Goal: Task Accomplishment & Management: Use online tool/utility

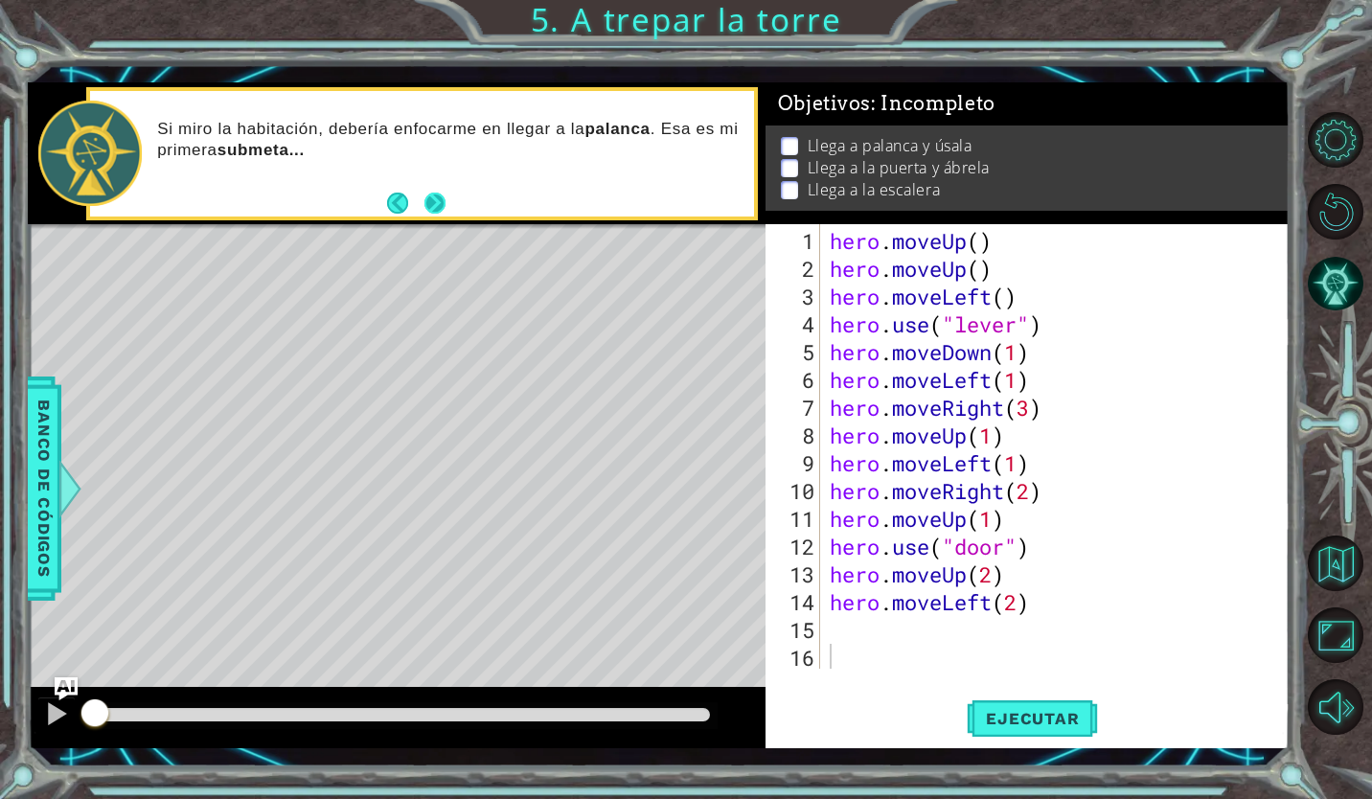
click at [431, 201] on button "Next" at bounding box center [435, 203] width 21 height 21
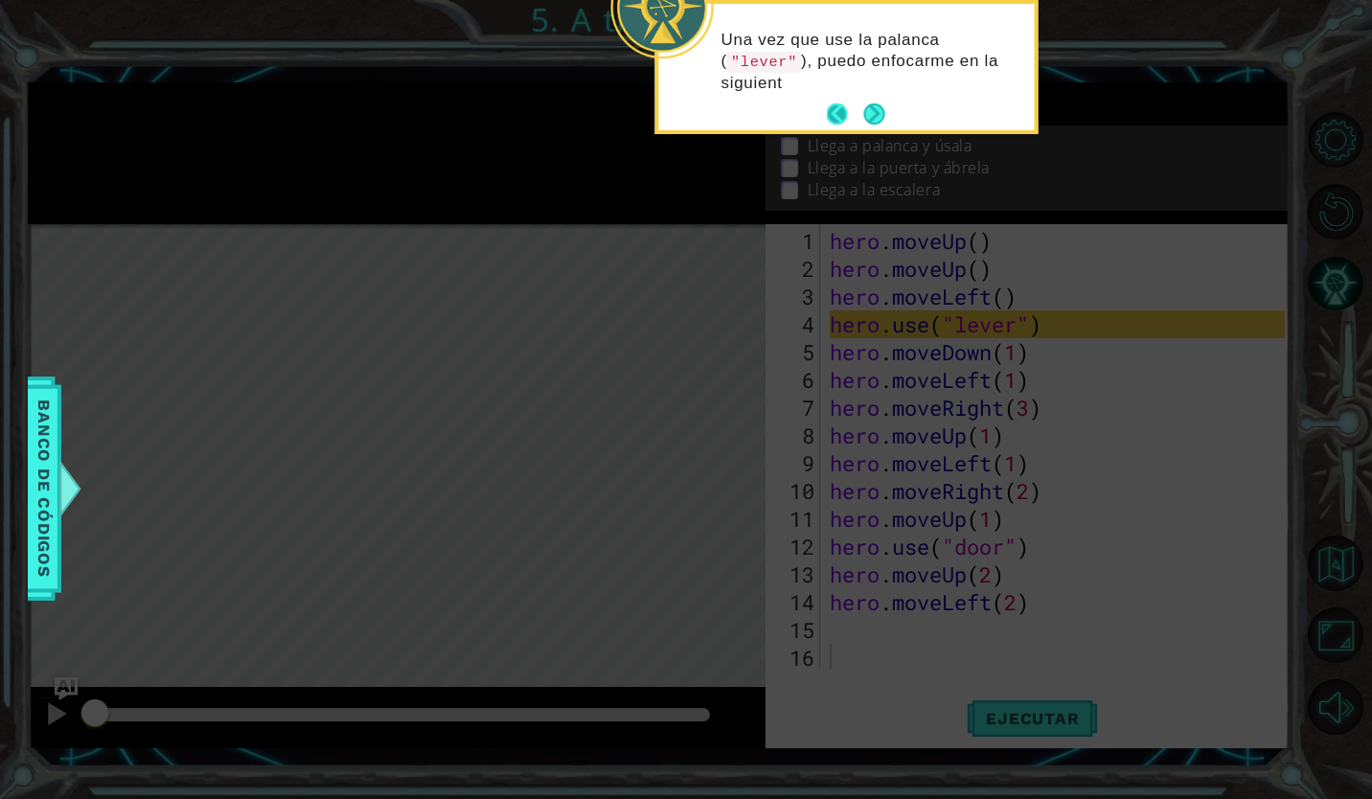
click at [834, 108] on button "Back" at bounding box center [845, 114] width 37 height 21
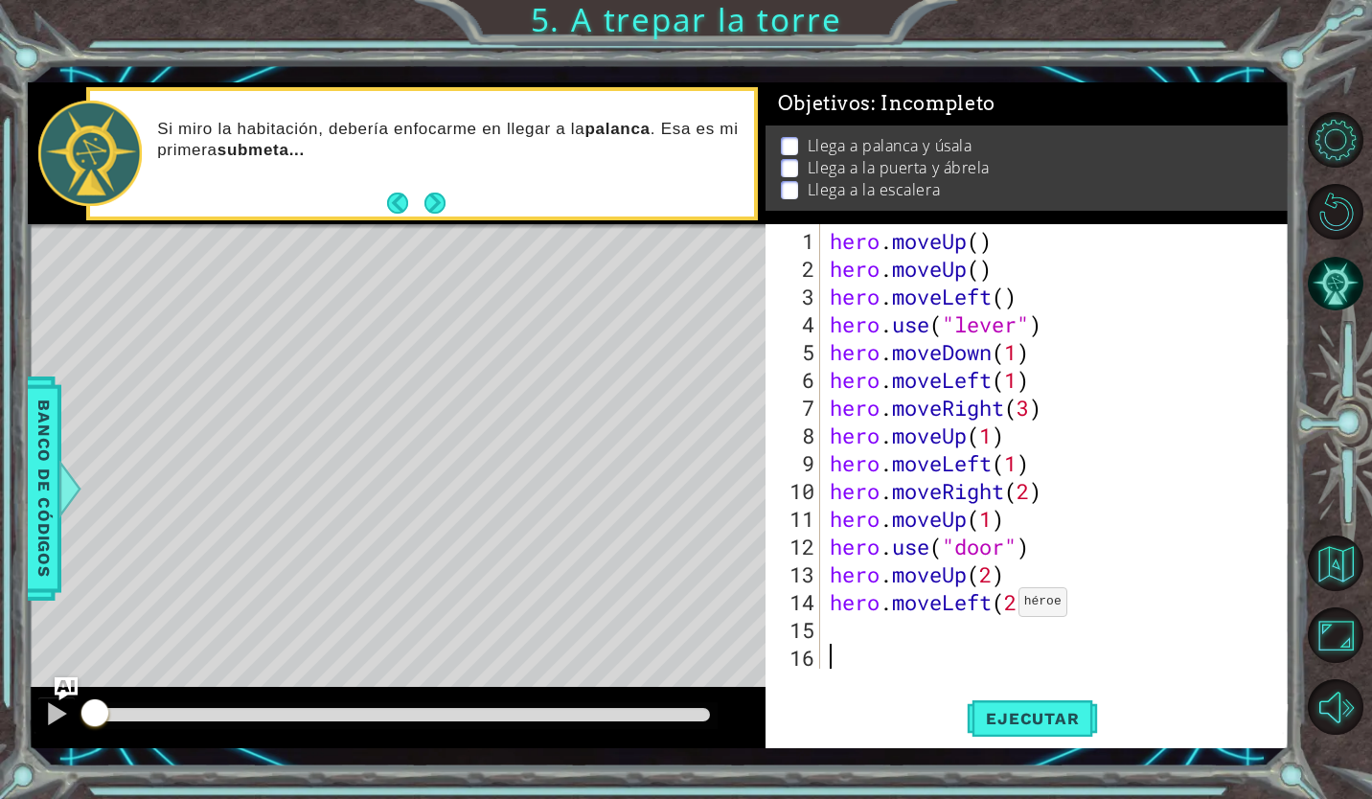
drag, startPoint x: 1047, startPoint y: 709, endPoint x: 673, endPoint y: 723, distance: 374.0
click at [673, 723] on div at bounding box center [401, 716] width 633 height 27
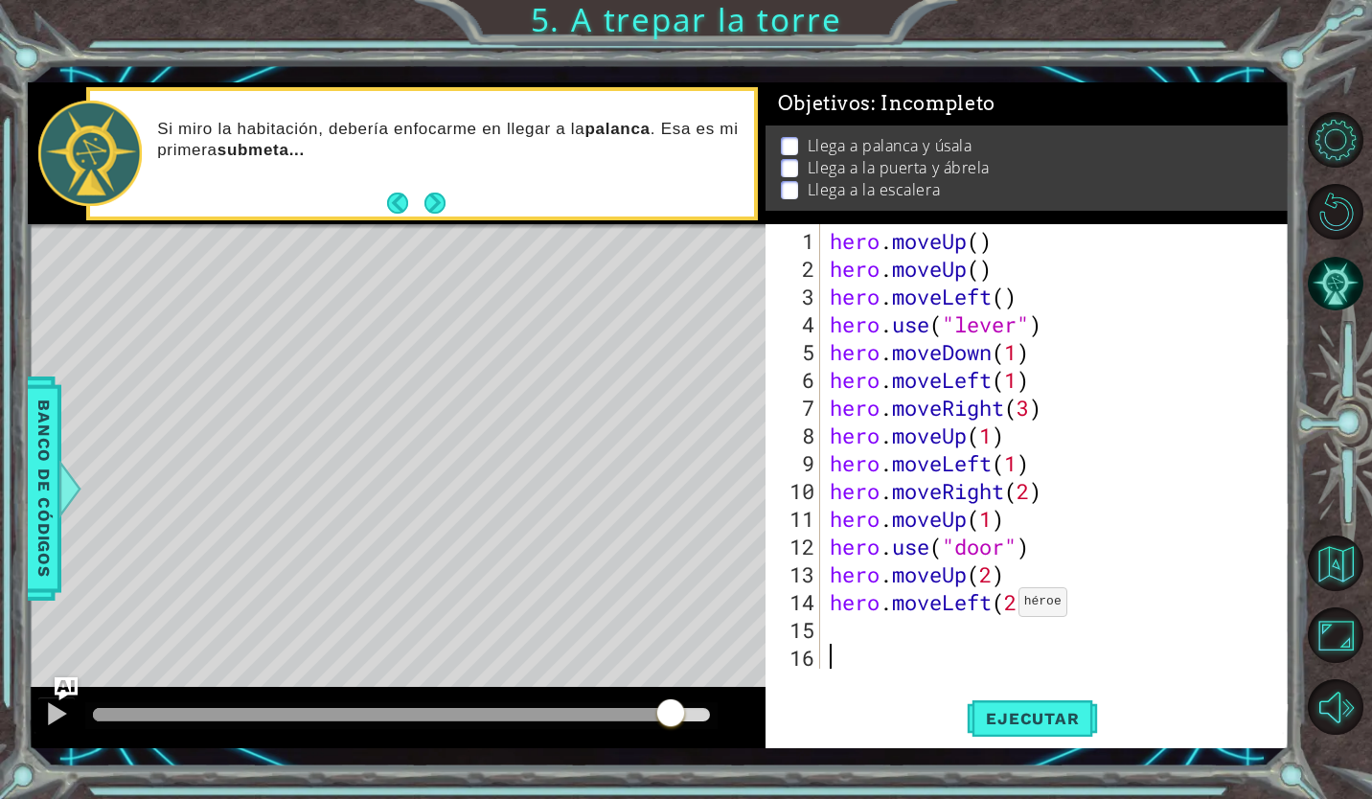
click at [670, 715] on div at bounding box center [401, 714] width 617 height 13
click at [58, 717] on div at bounding box center [56, 714] width 25 height 25
click at [50, 720] on div at bounding box center [56, 714] width 25 height 25
click at [51, 721] on div at bounding box center [56, 714] width 25 height 25
click at [1038, 711] on span "Ejecutar" at bounding box center [1032, 718] width 131 height 19
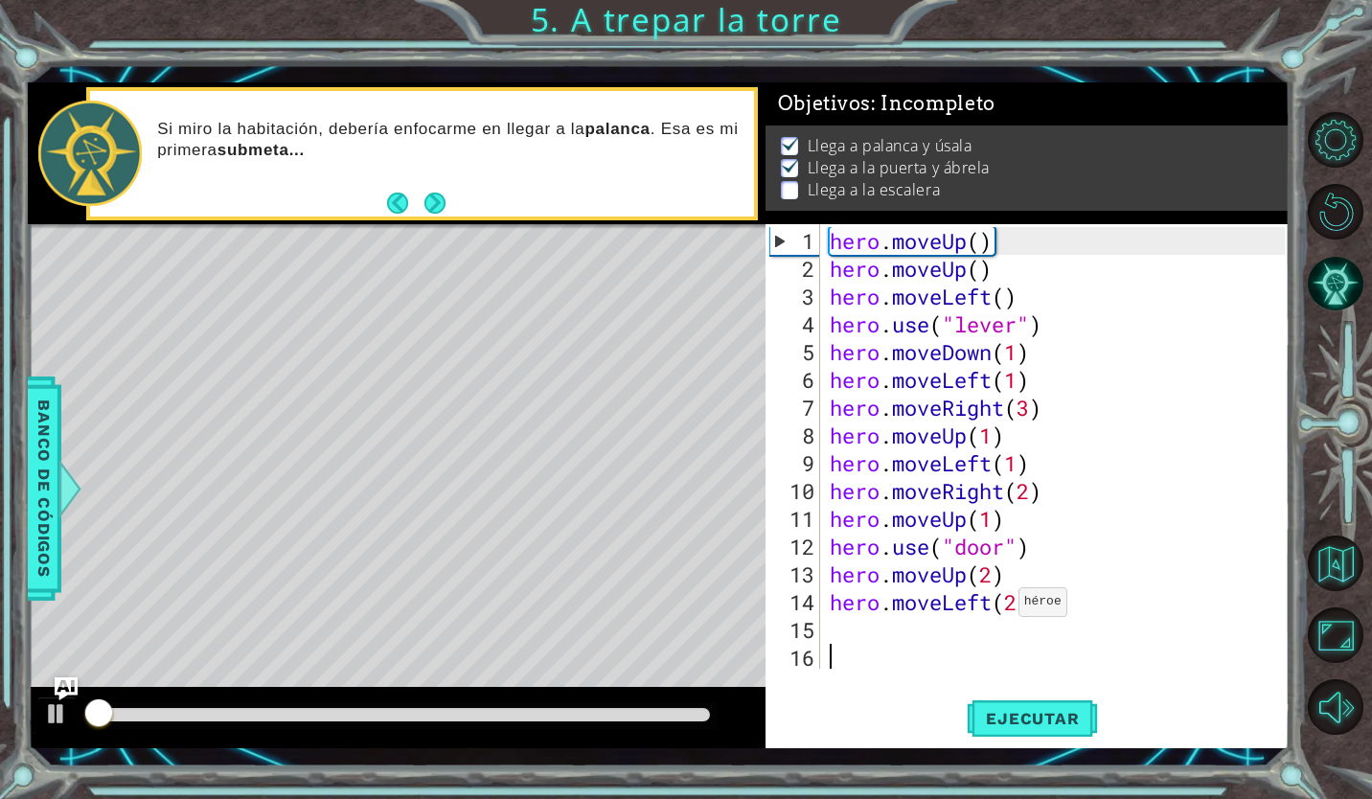
scroll to position [6, 0]
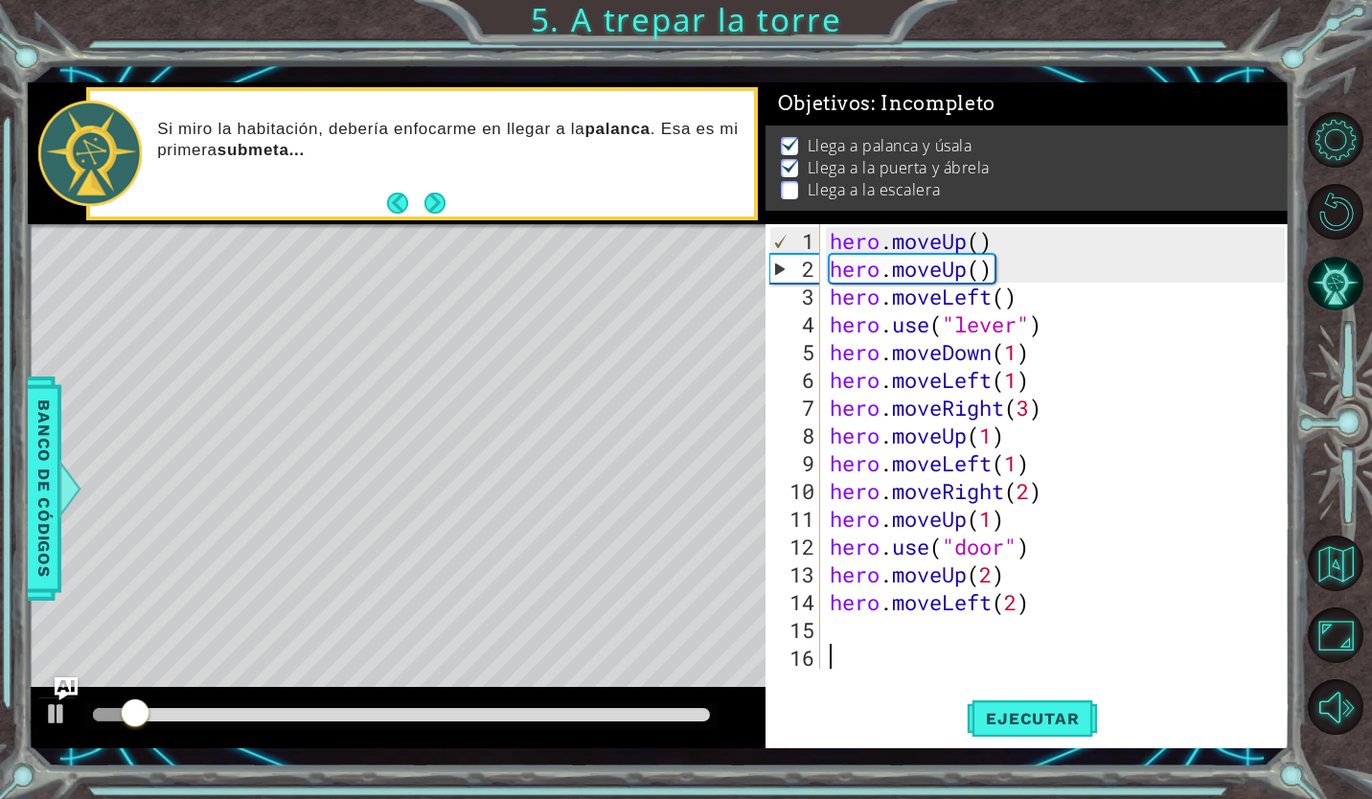
click at [655, 722] on div at bounding box center [401, 714] width 617 height 13
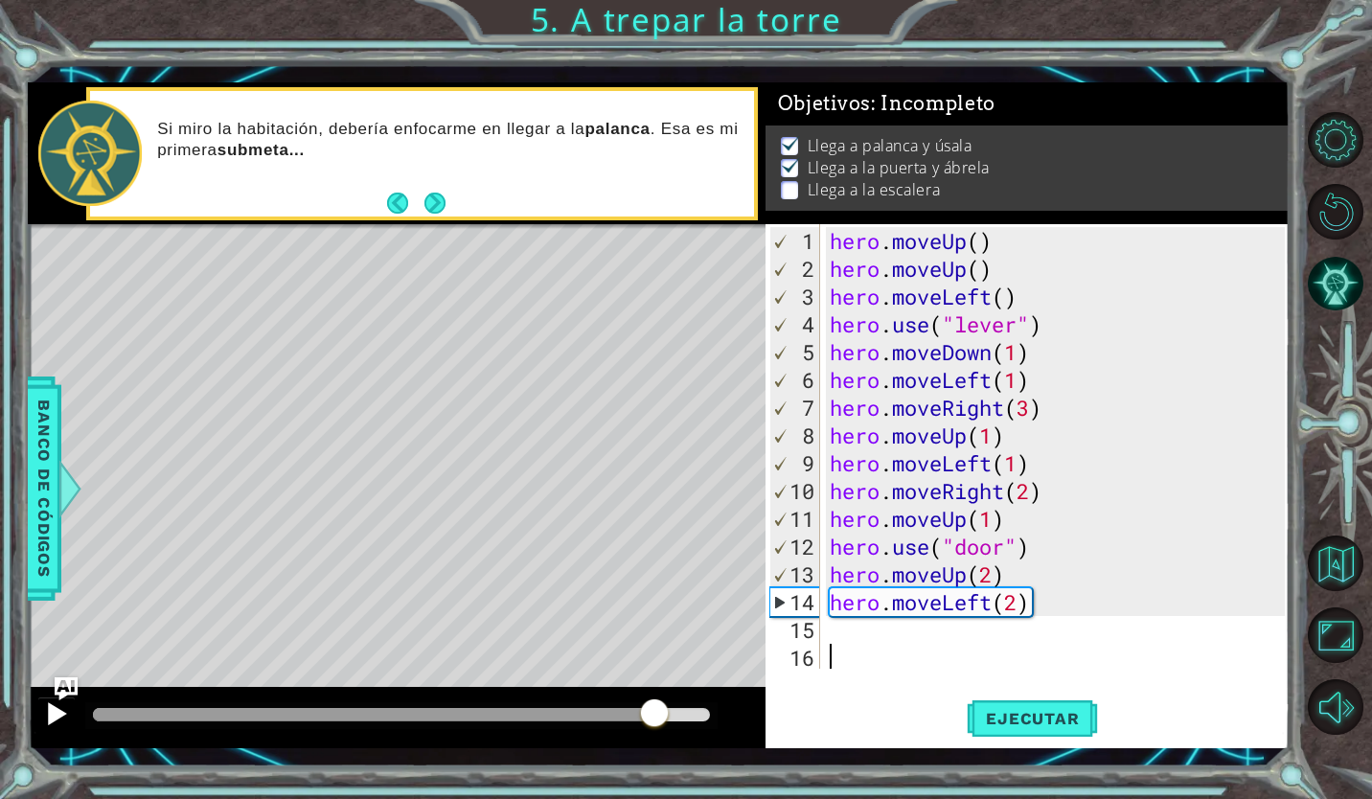
click at [50, 710] on div at bounding box center [56, 714] width 25 height 25
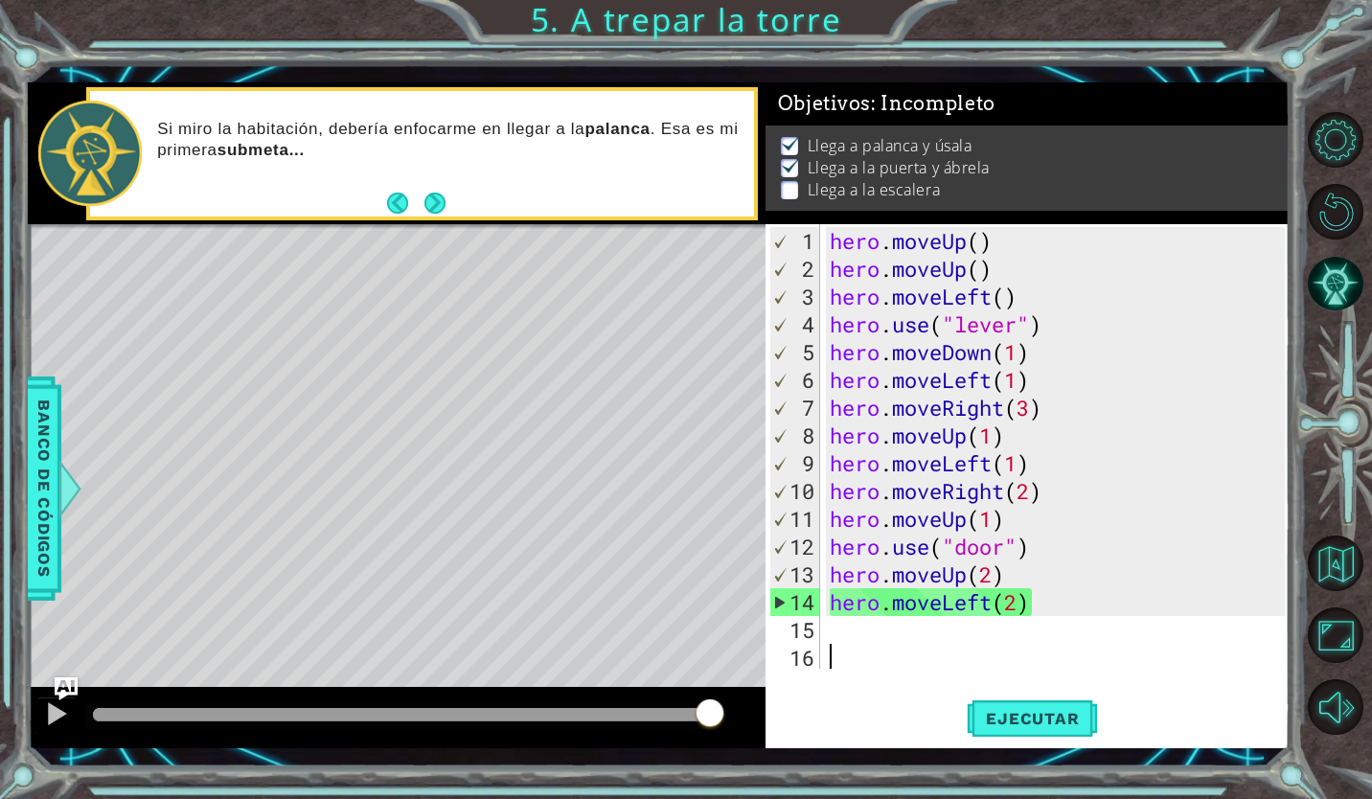
click at [831, 636] on div "hero . moveUp ( ) hero . moveUp ( ) hero . moveLeft ( ) hero . use ( "lever" ) …" at bounding box center [1060, 477] width 469 height 500
type textarea "h"
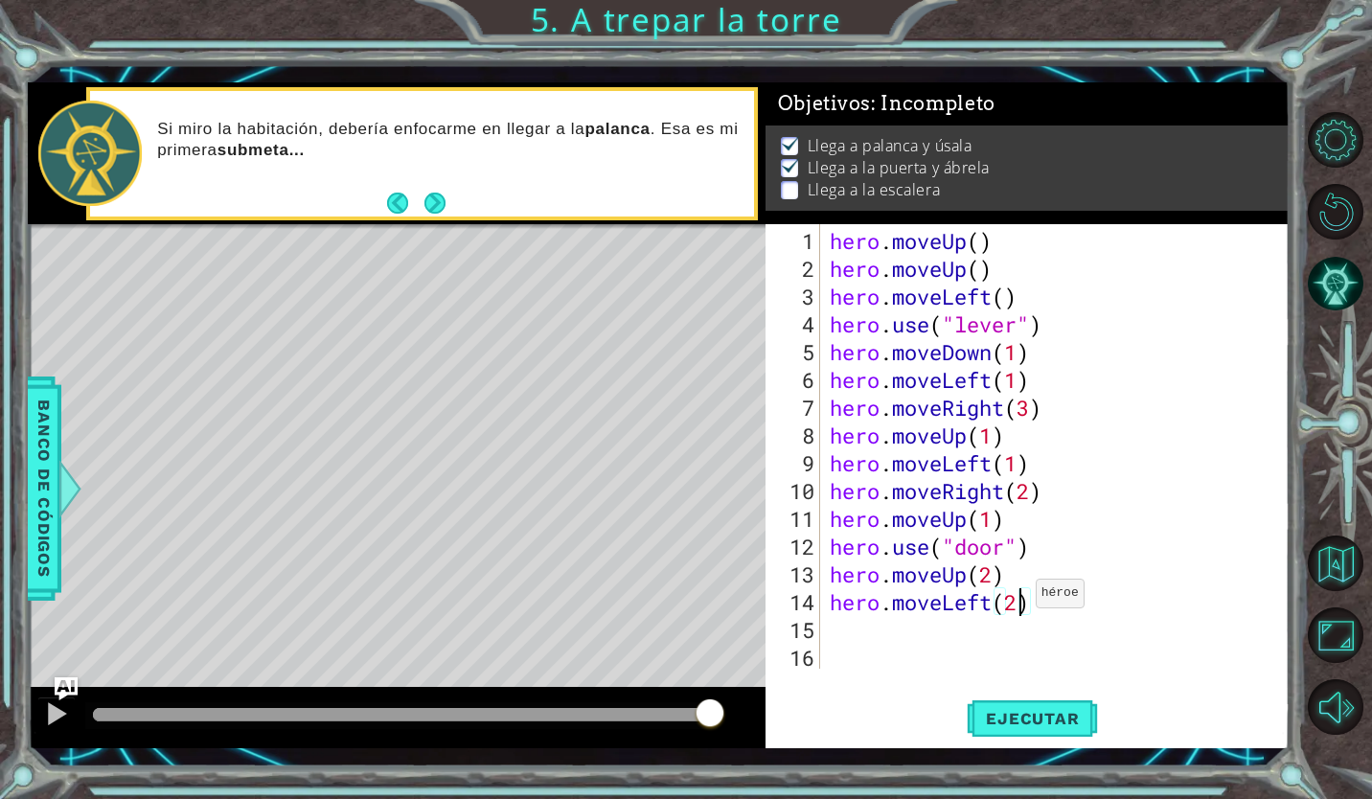
click at [1019, 601] on div "hero . moveUp ( ) hero . moveUp ( ) hero . moveLeft ( ) hero . use ( "lever" ) …" at bounding box center [1060, 477] width 469 height 500
type textarea "hero.moveLeft(3)"
click at [851, 633] on div "hero . moveUp ( ) hero . moveUp ( ) hero . moveLeft ( ) hero . use ( "lever" ) …" at bounding box center [1060, 477] width 469 height 500
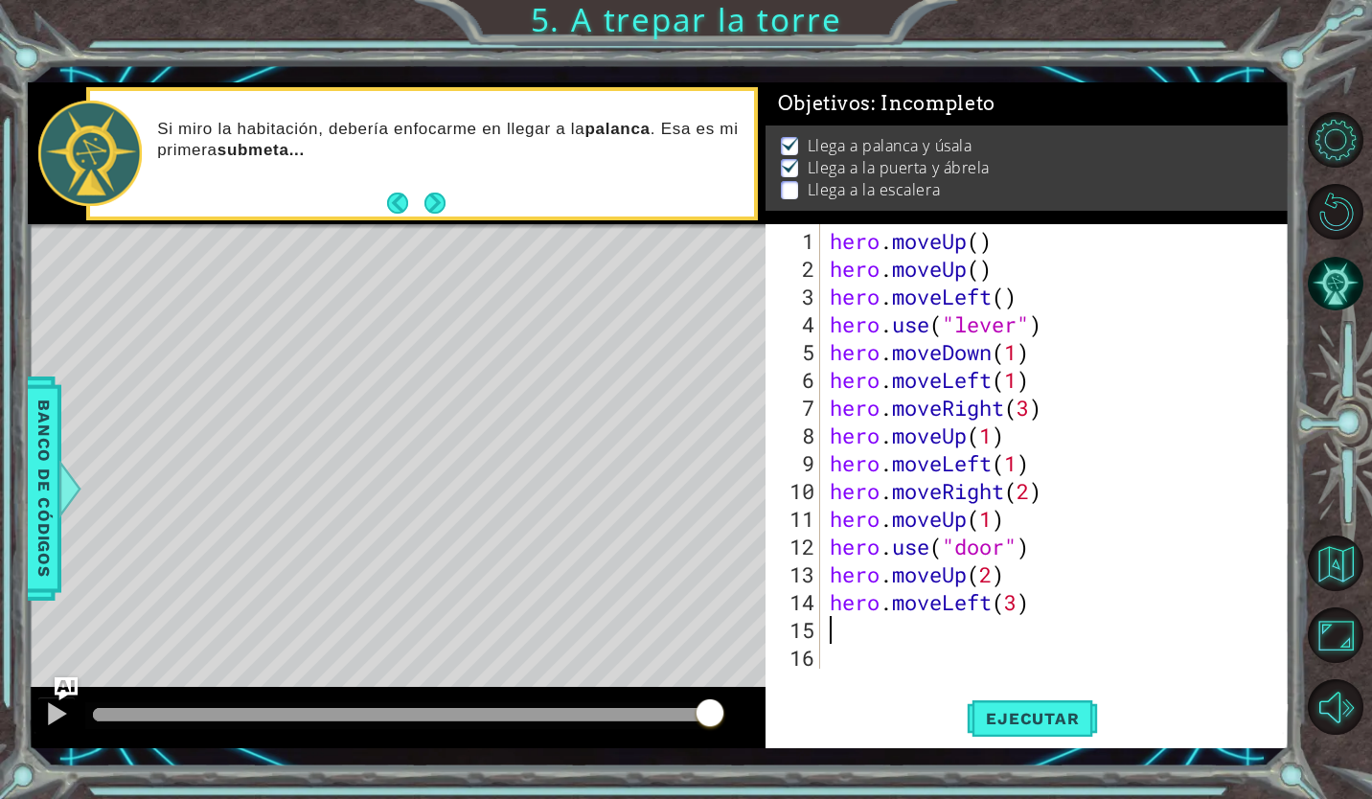
type textarea "h"
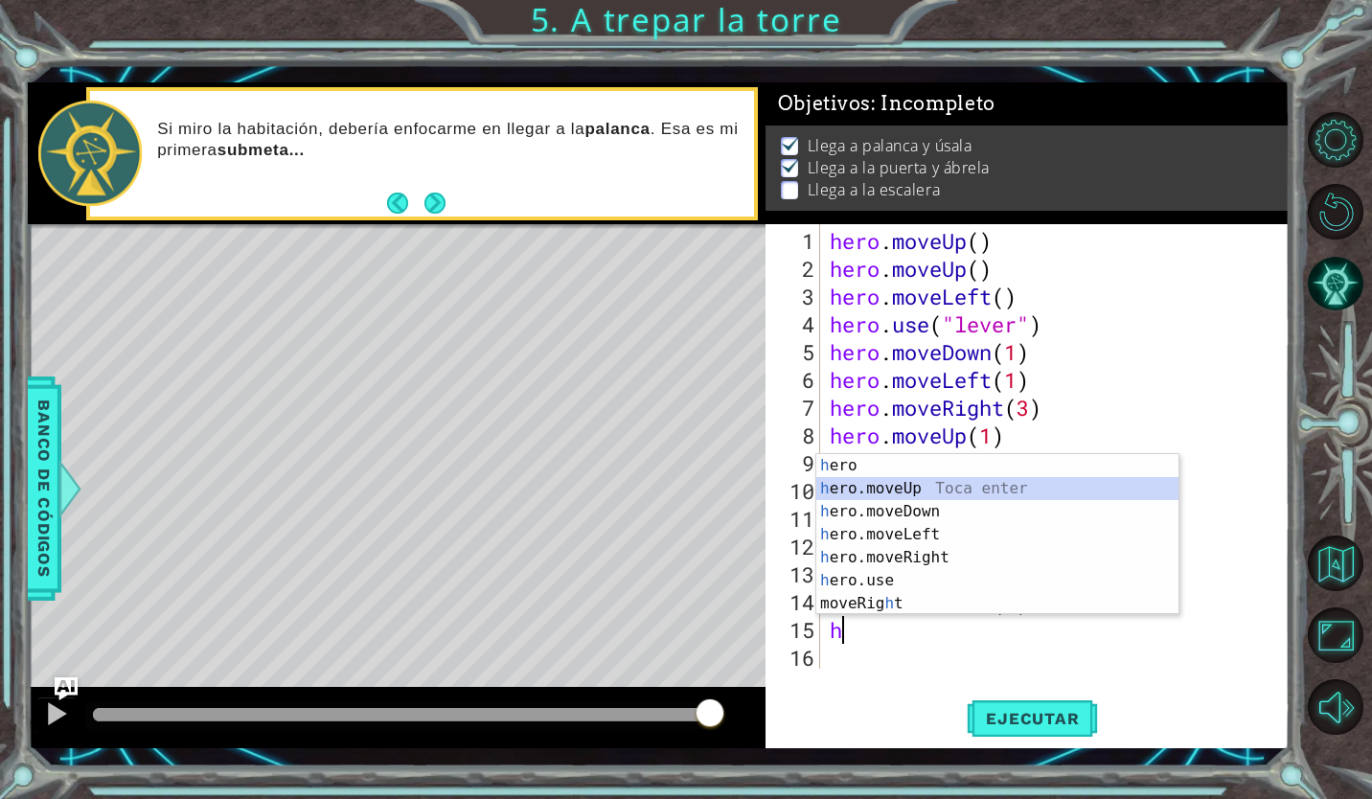
click at [857, 488] on div "h ero Toca enter h ero.moveUp Toca enter h ero.moveDown Toca enter h ero.moveLe…" at bounding box center [998, 557] width 362 height 207
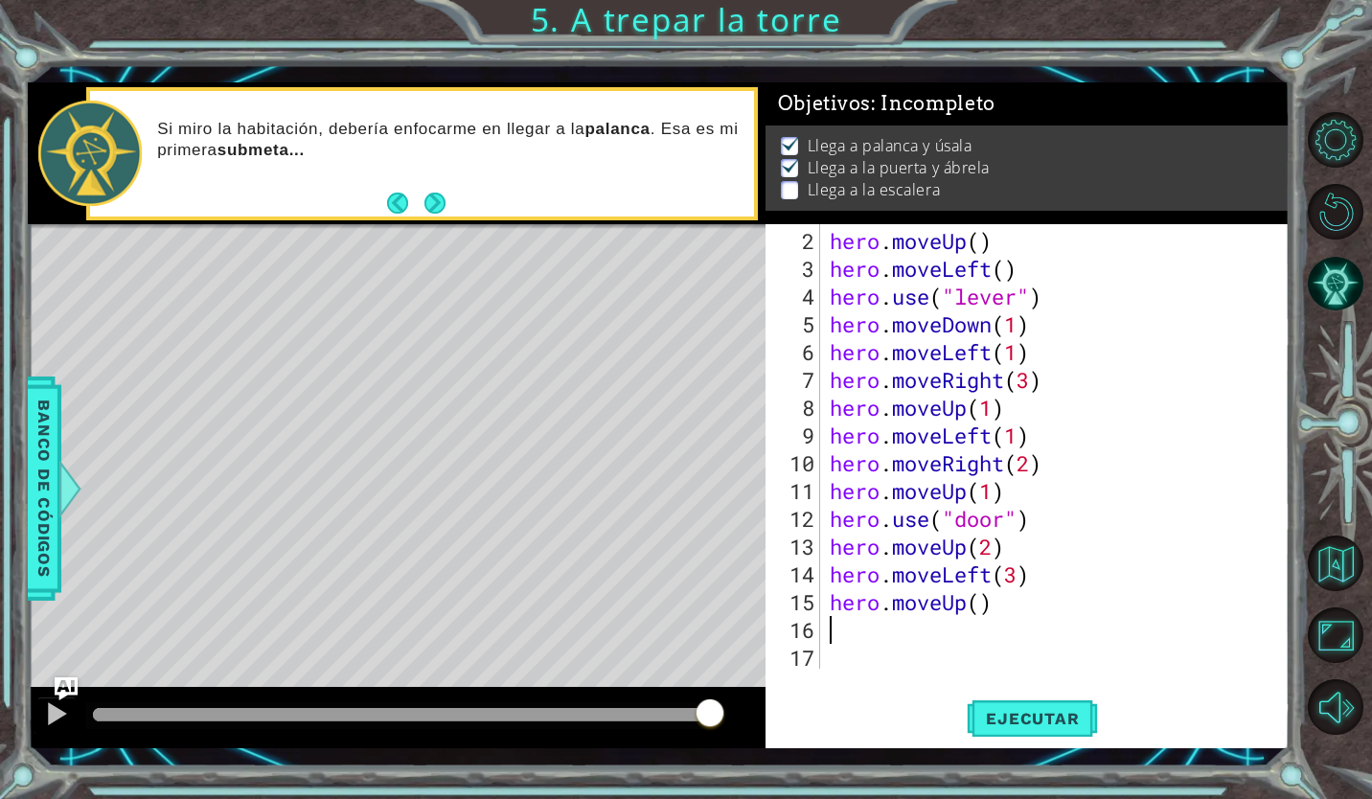
type textarea "1"
click at [989, 591] on div "hero . moveUp ( ) hero . moveLeft ( ) hero . use ( "lever" ) hero . moveDown ( …" at bounding box center [1053, 477] width 454 height 500
click at [985, 611] on div "hero . moveUp ( ) hero . moveLeft ( ) hero . use ( "lever" ) hero . moveDown ( …" at bounding box center [1053, 477] width 454 height 500
type textarea "hero.moveUp(1)"
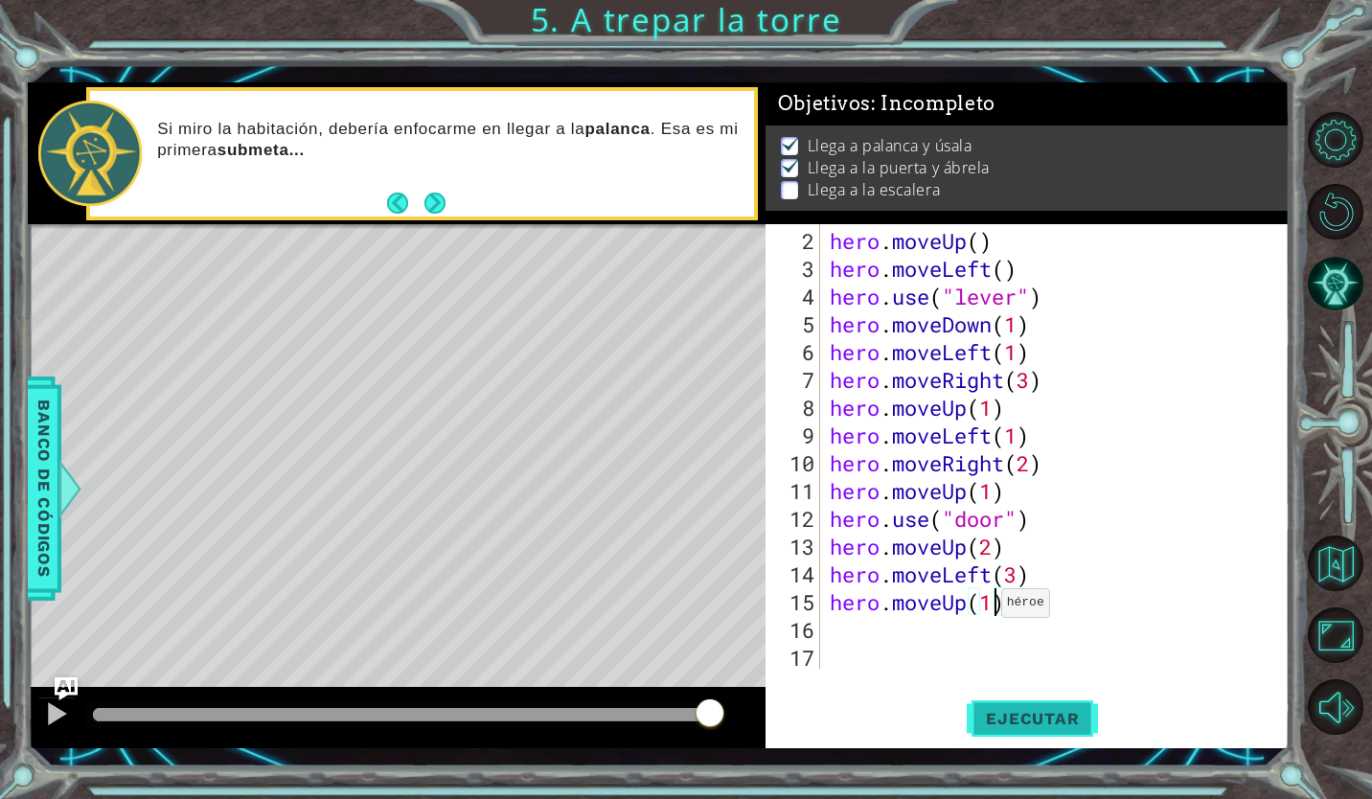
click at [1080, 703] on button "Ejecutar" at bounding box center [1032, 719] width 131 height 53
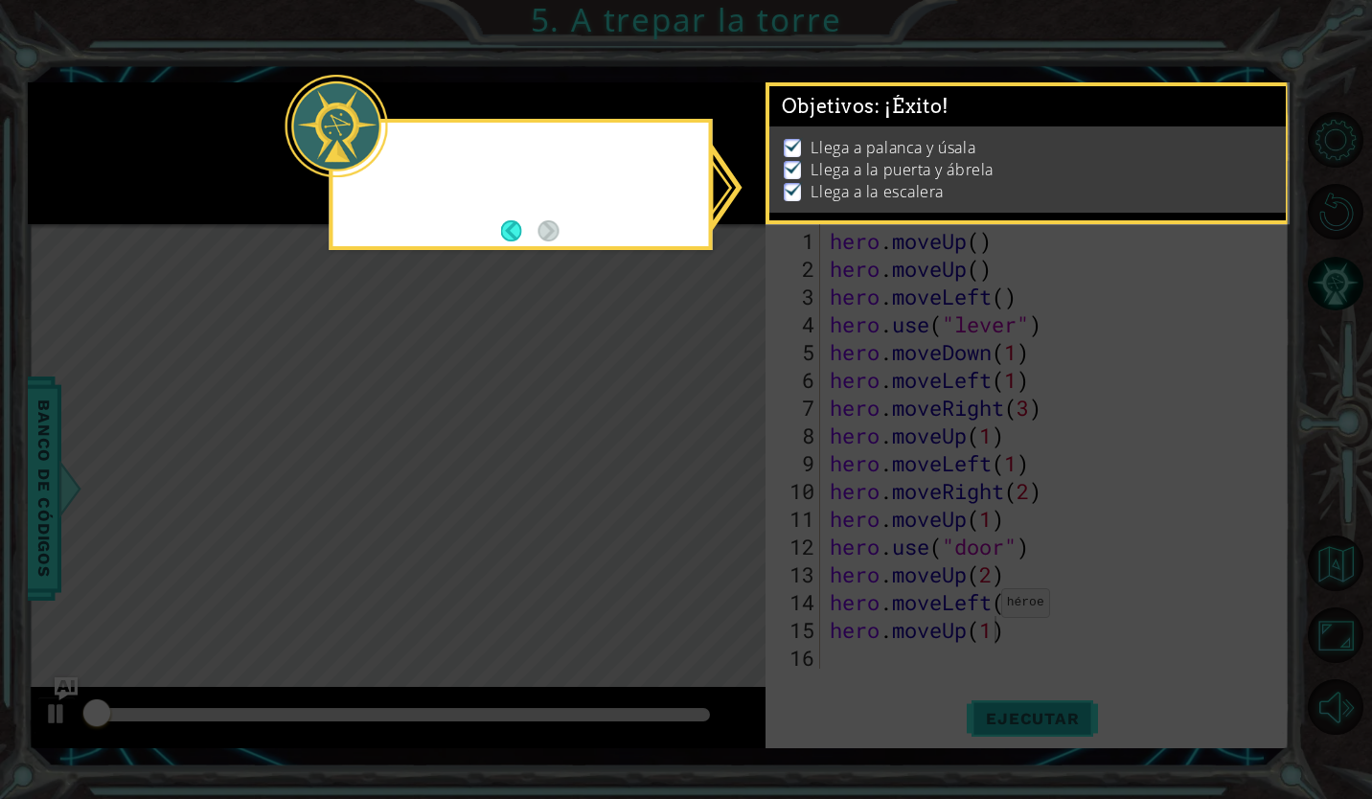
scroll to position [9, 0]
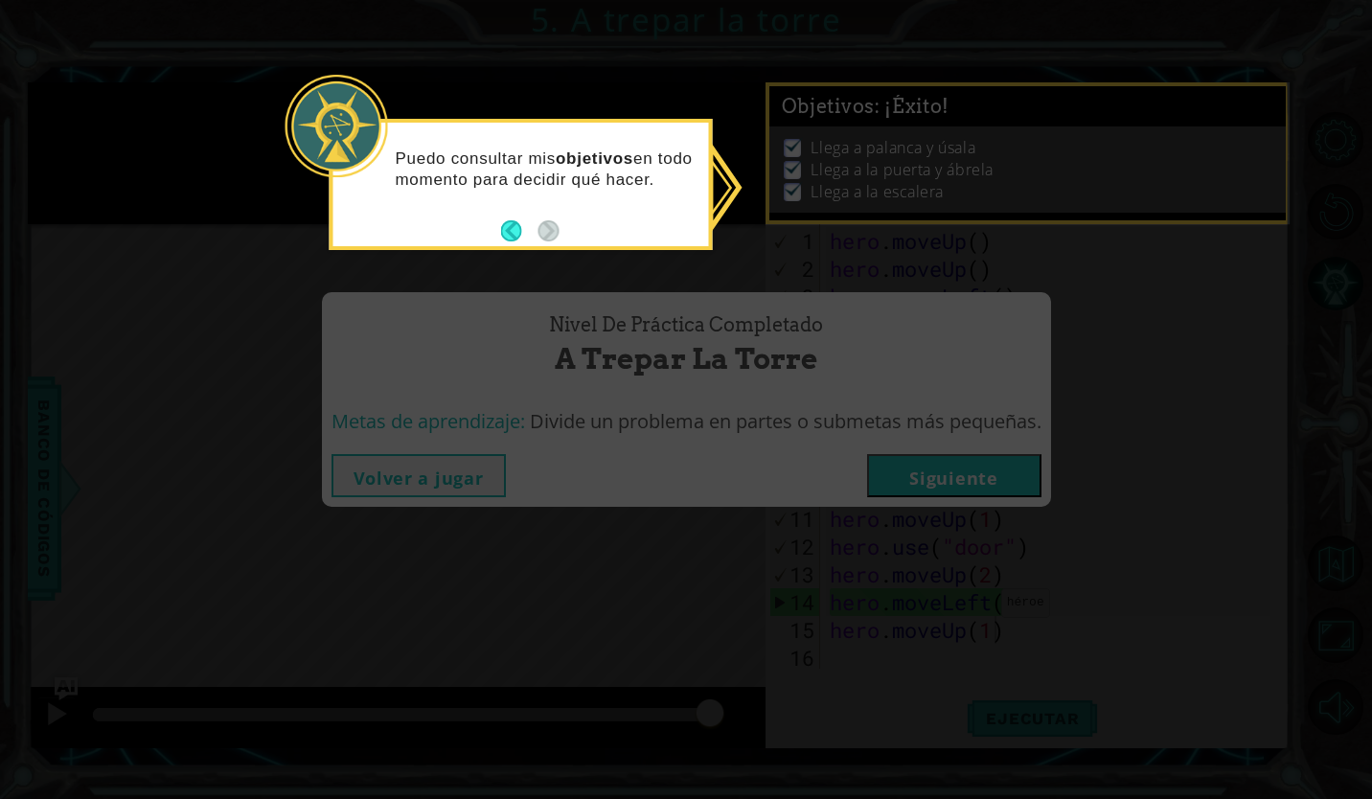
click at [520, 218] on footer at bounding box center [530, 231] width 58 height 29
click at [510, 225] on button "Back" at bounding box center [519, 230] width 37 height 21
click at [554, 227] on footer at bounding box center [530, 231] width 58 height 29
drag, startPoint x: 510, startPoint y: 225, endPoint x: 779, endPoint y: 157, distance: 277.8
click at [779, 157] on body "1 ההההההההההההההההההההההההההההההההההההההההההההההההההההההההההההההההההההההההההההה…" at bounding box center [686, 399] width 1372 height 799
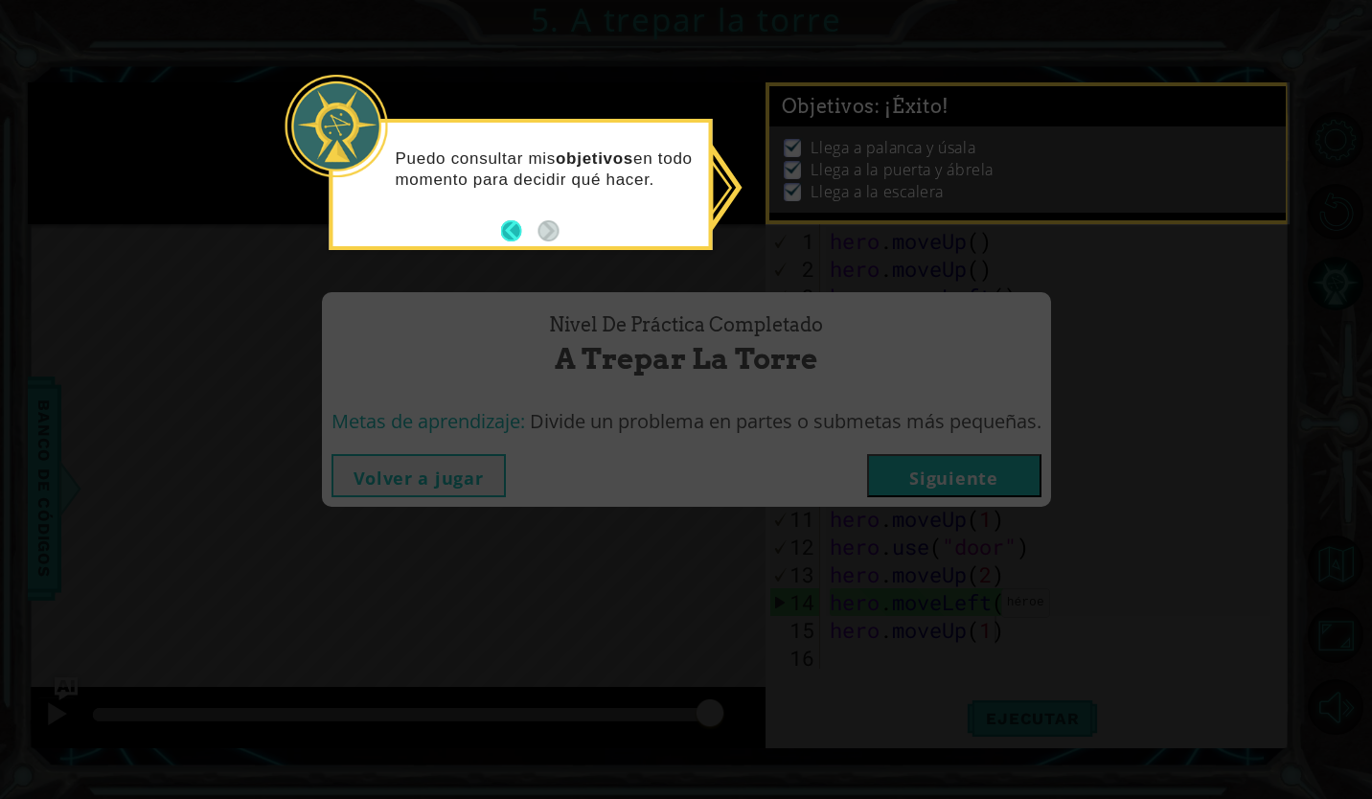
click at [515, 228] on button "Back" at bounding box center [519, 230] width 37 height 21
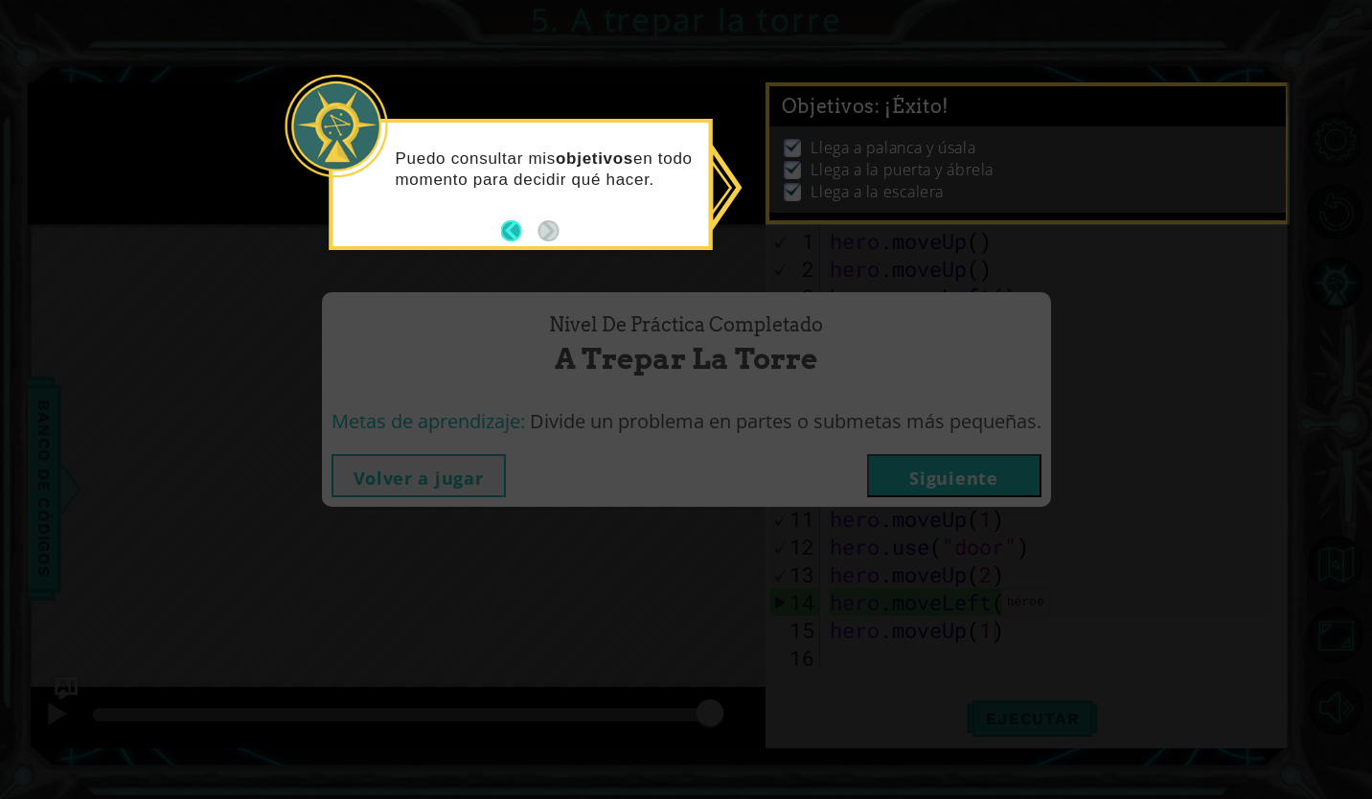
click at [515, 228] on button "Back" at bounding box center [519, 230] width 37 height 21
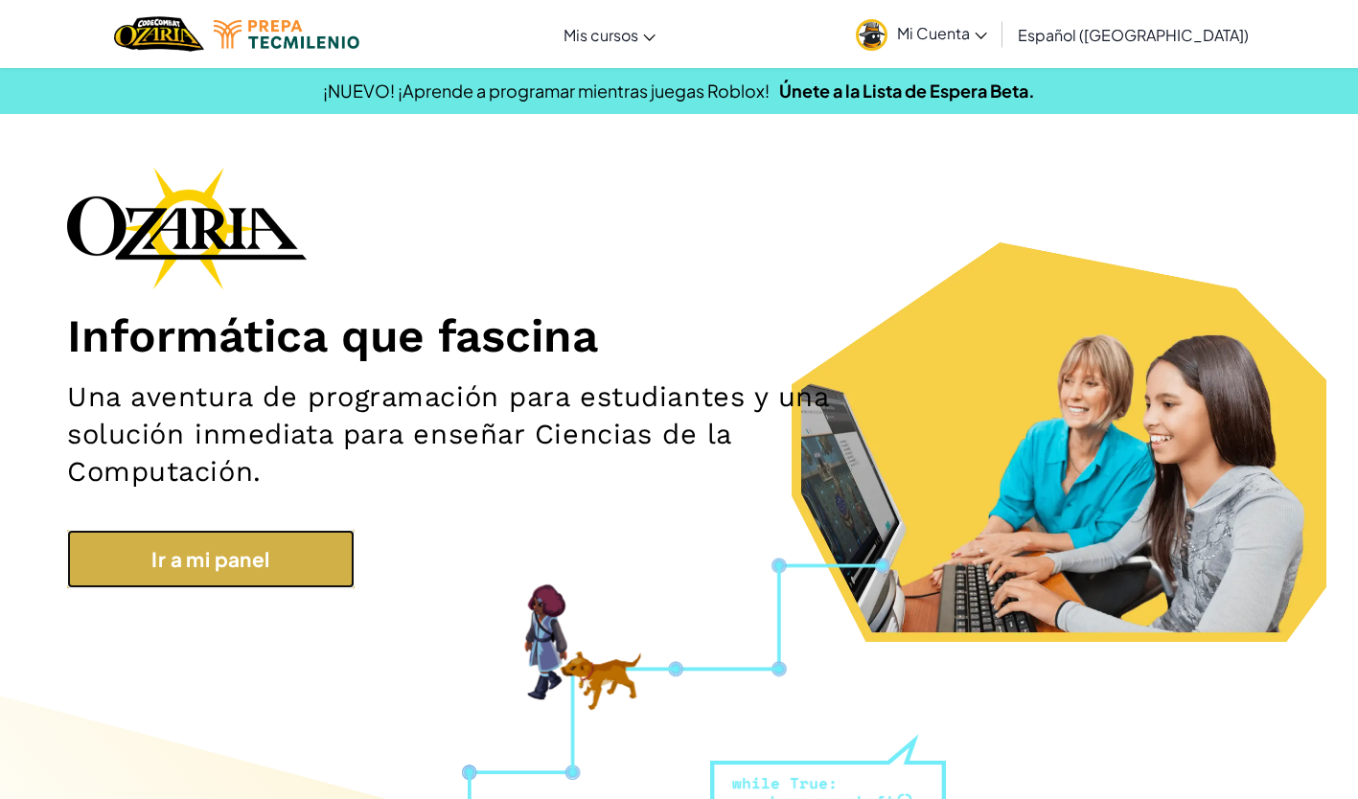
click at [202, 571] on link "Ir a mi panel" at bounding box center [211, 559] width 288 height 58
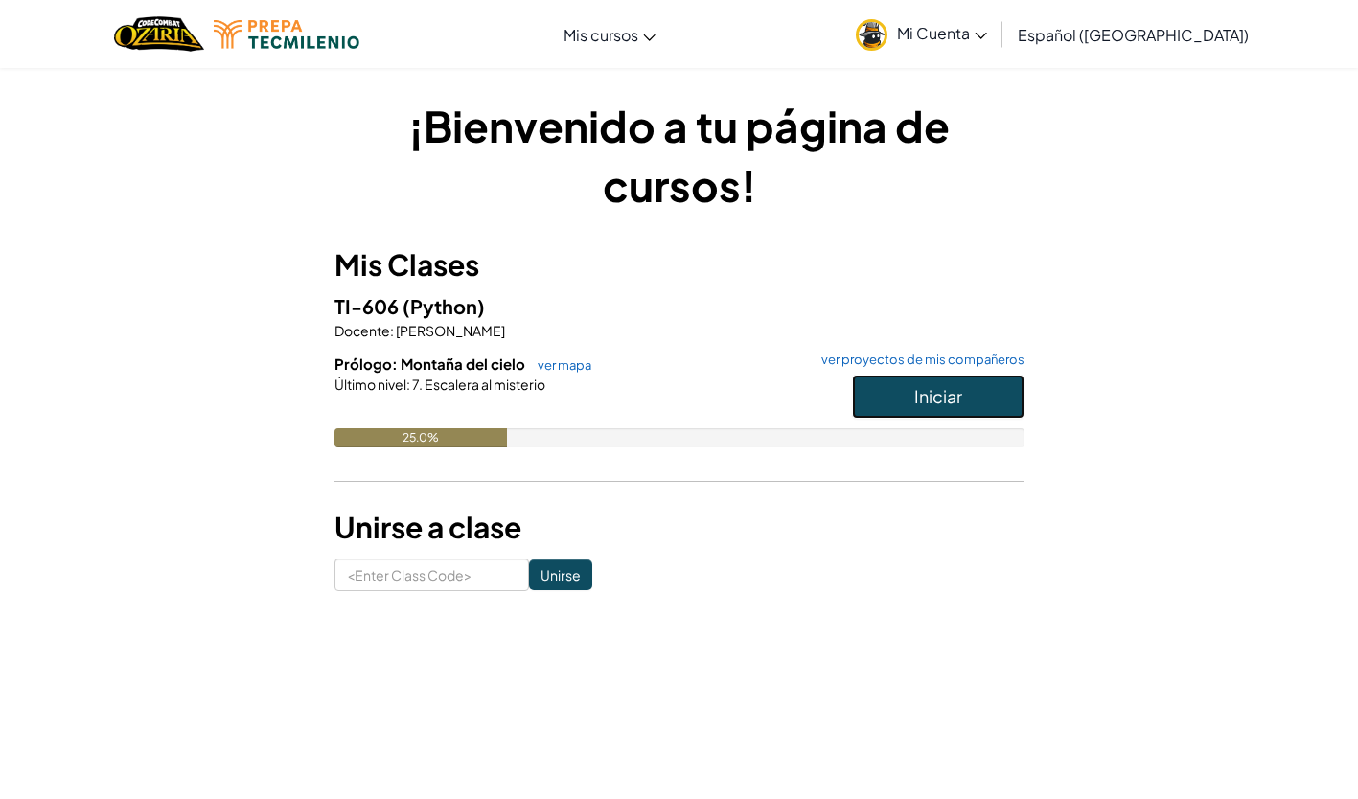
click at [970, 399] on button "Iniciar" at bounding box center [938, 397] width 173 height 44
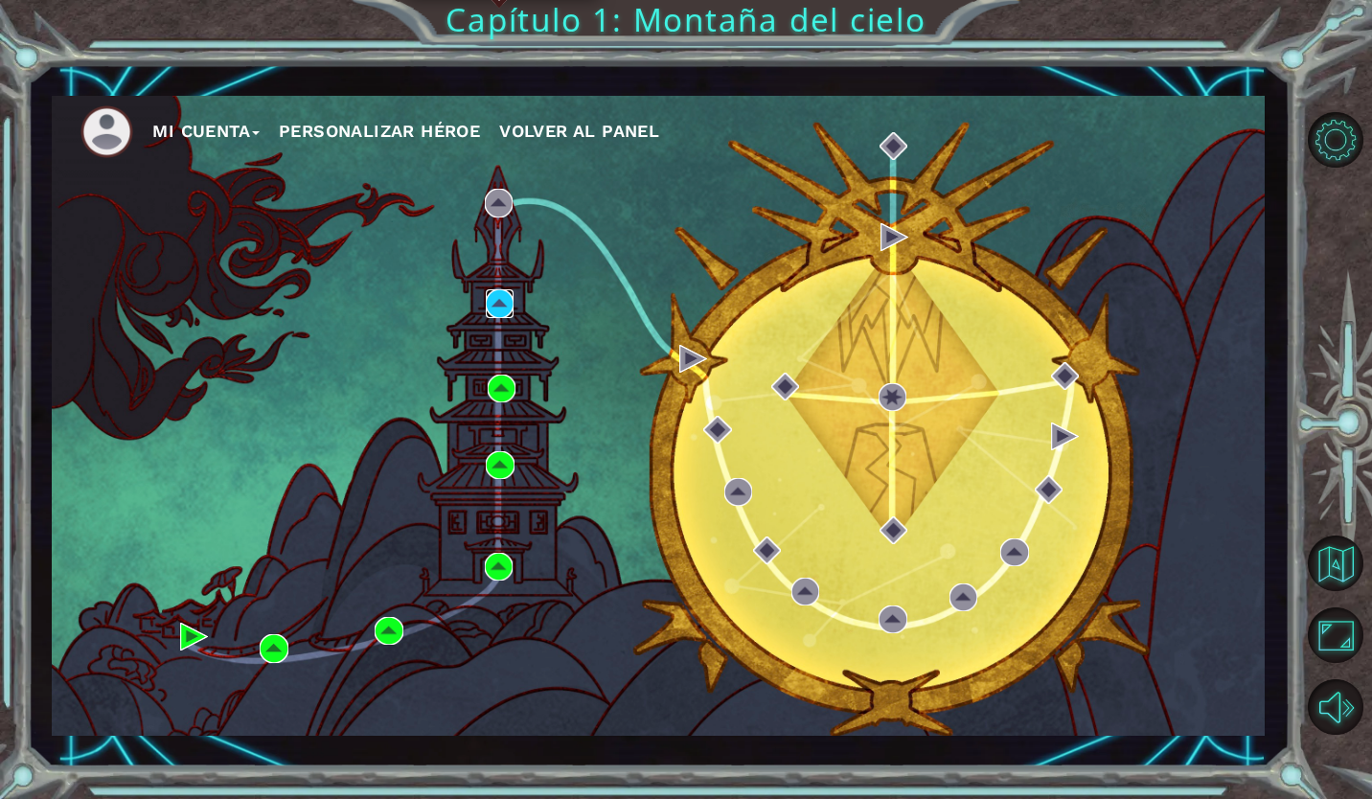
click at [496, 302] on img at bounding box center [500, 303] width 28 height 28
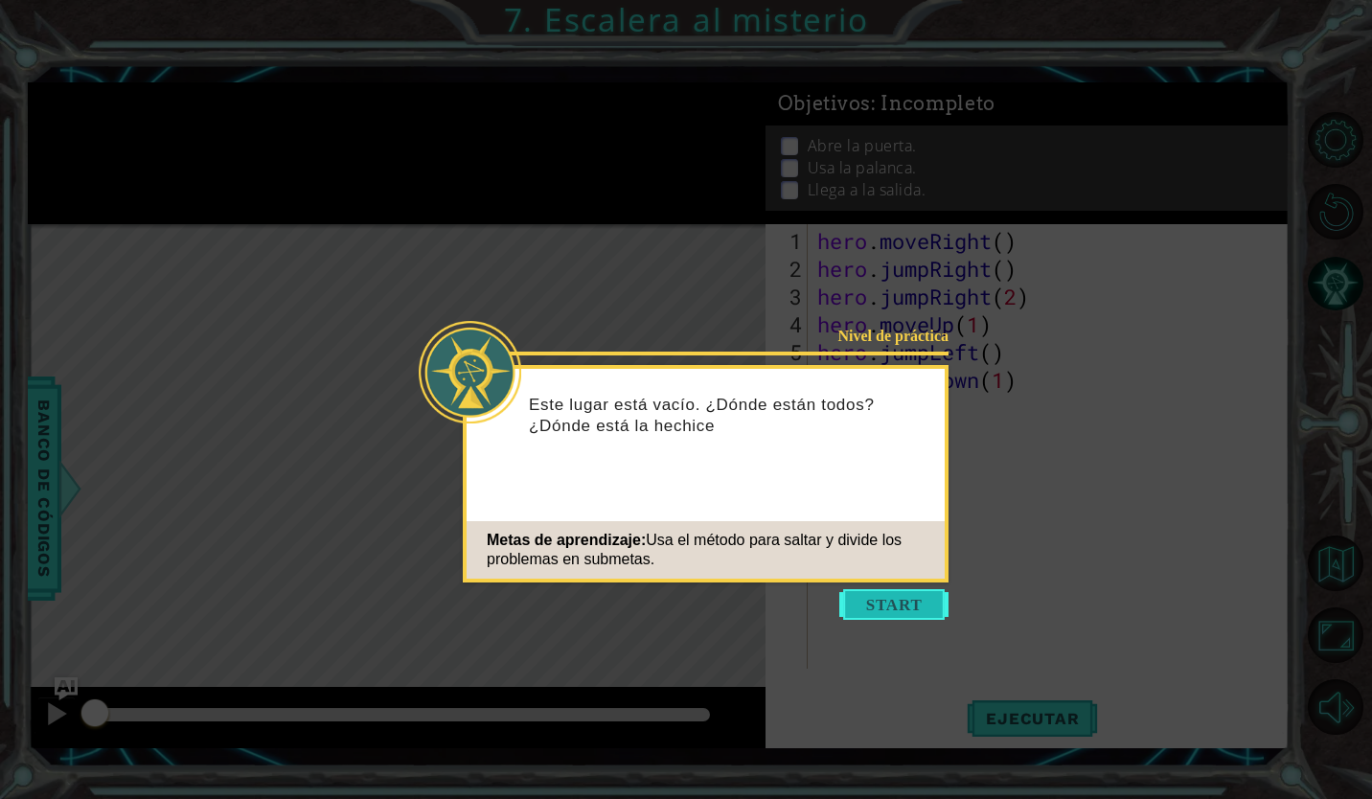
click at [892, 616] on button "Start" at bounding box center [894, 604] width 109 height 31
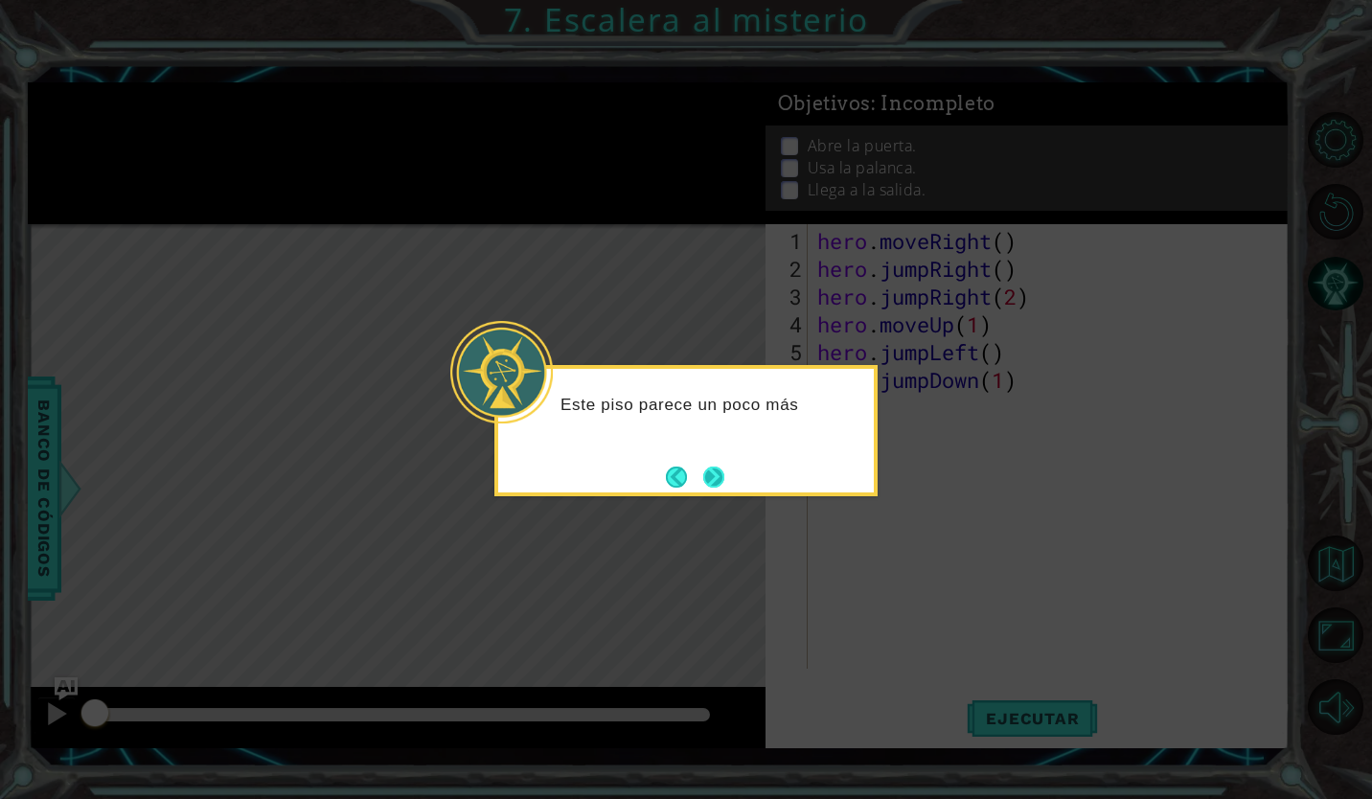
click at [709, 476] on button "Next" at bounding box center [713, 477] width 21 height 21
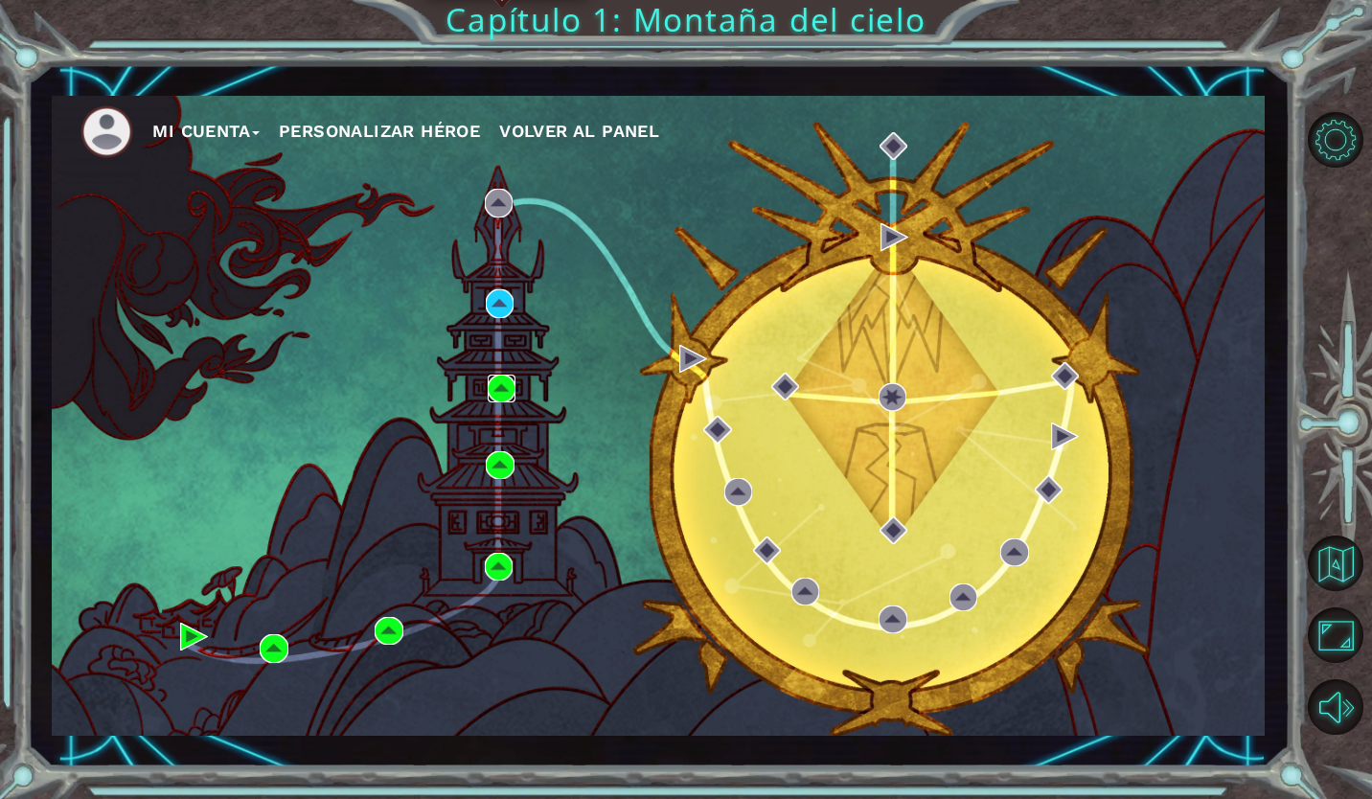
click at [495, 389] on img at bounding box center [502, 389] width 28 height 28
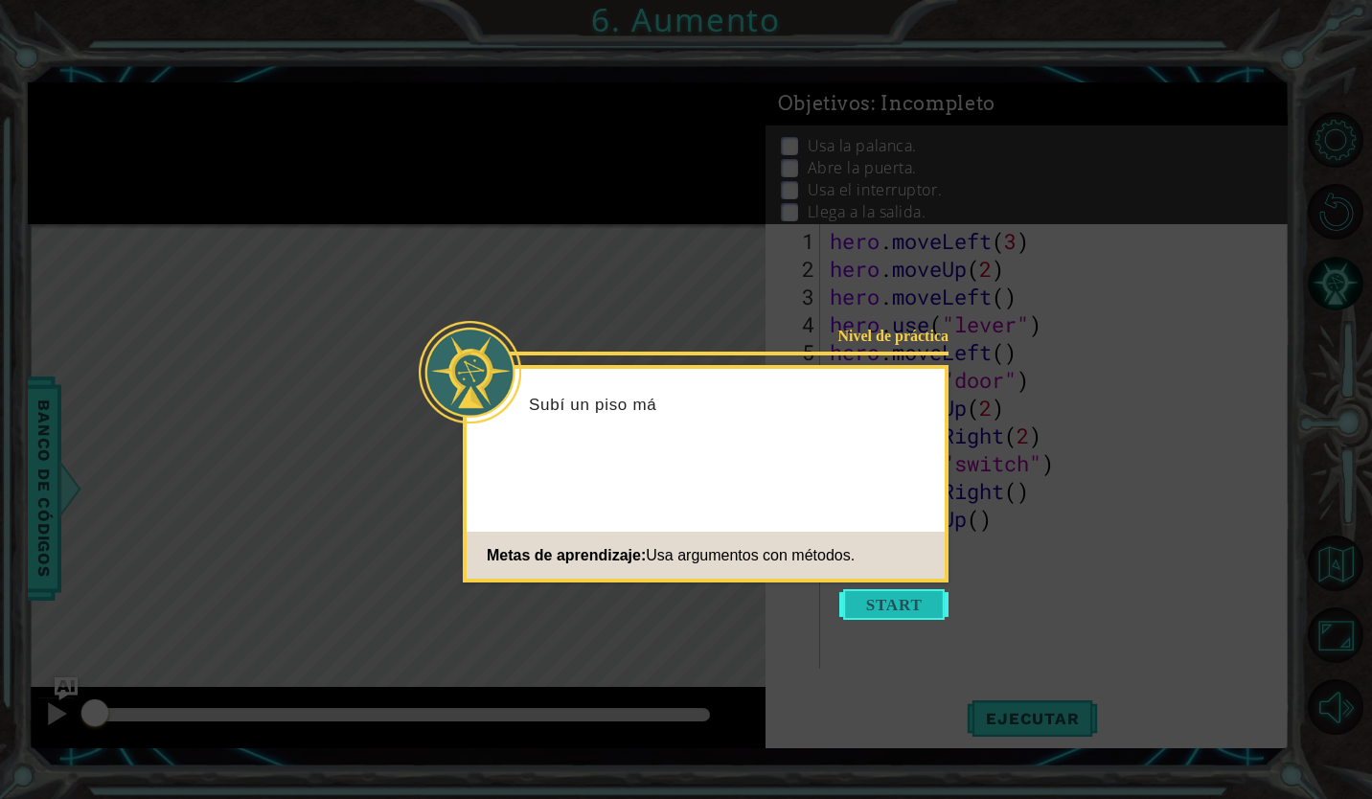
click at [892, 610] on button "Start" at bounding box center [894, 604] width 109 height 31
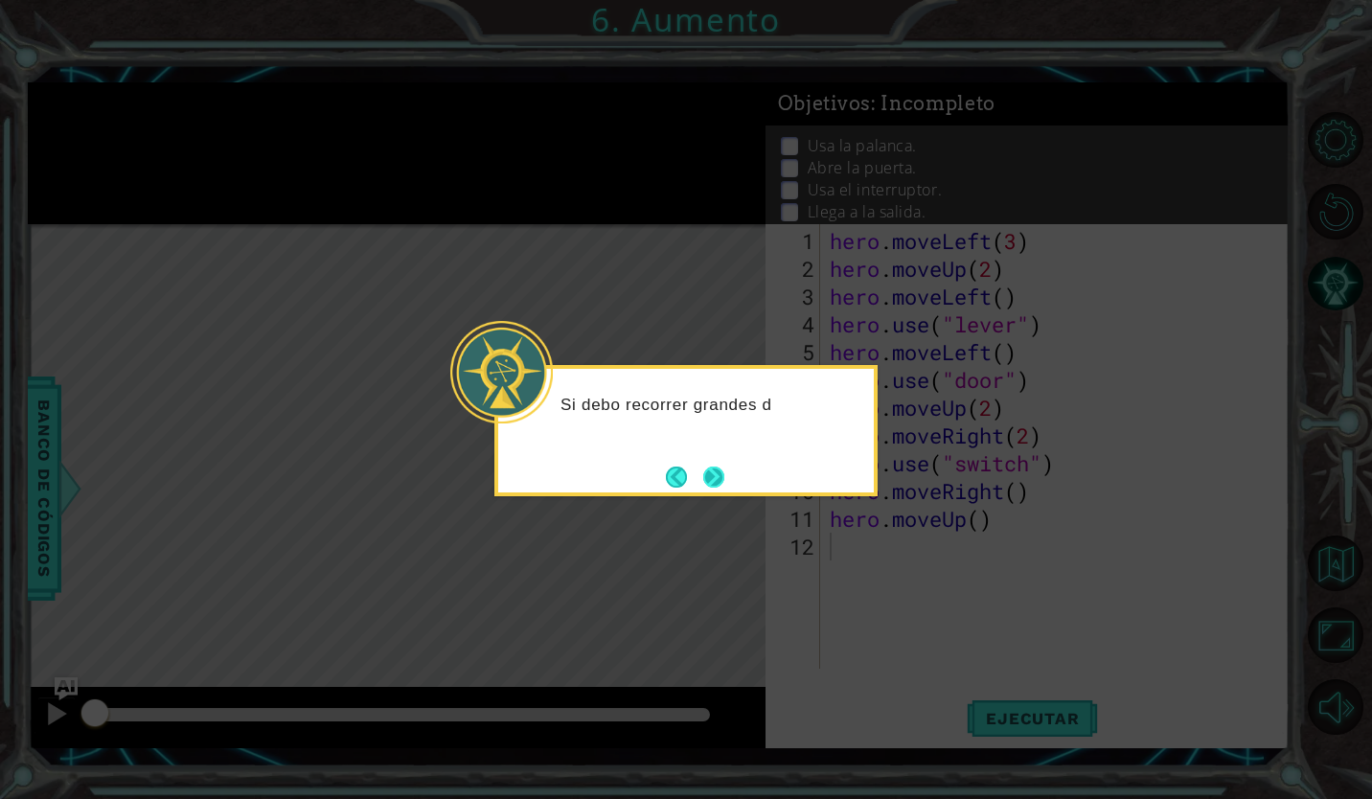
click at [711, 476] on button "Next" at bounding box center [713, 477] width 21 height 21
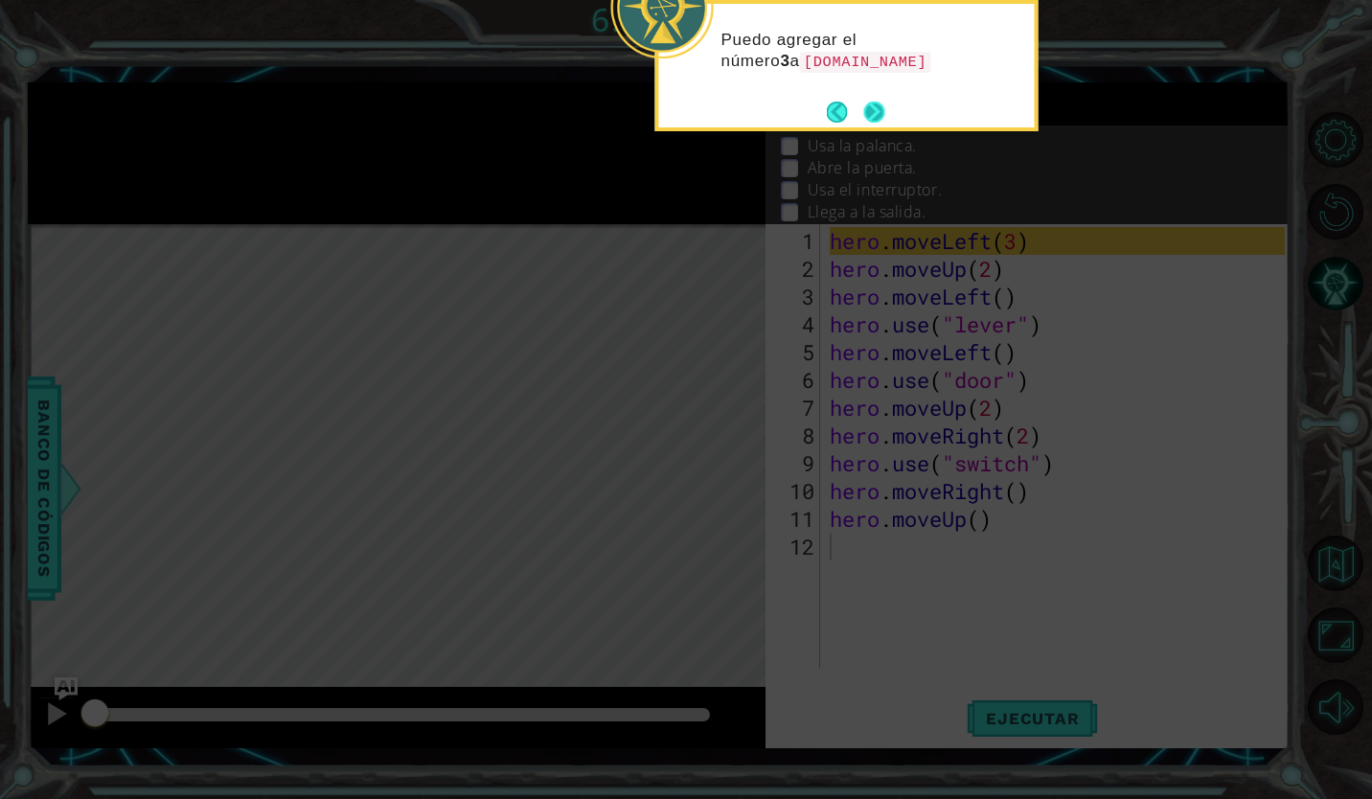
click at [864, 102] on button "Next" at bounding box center [874, 112] width 21 height 21
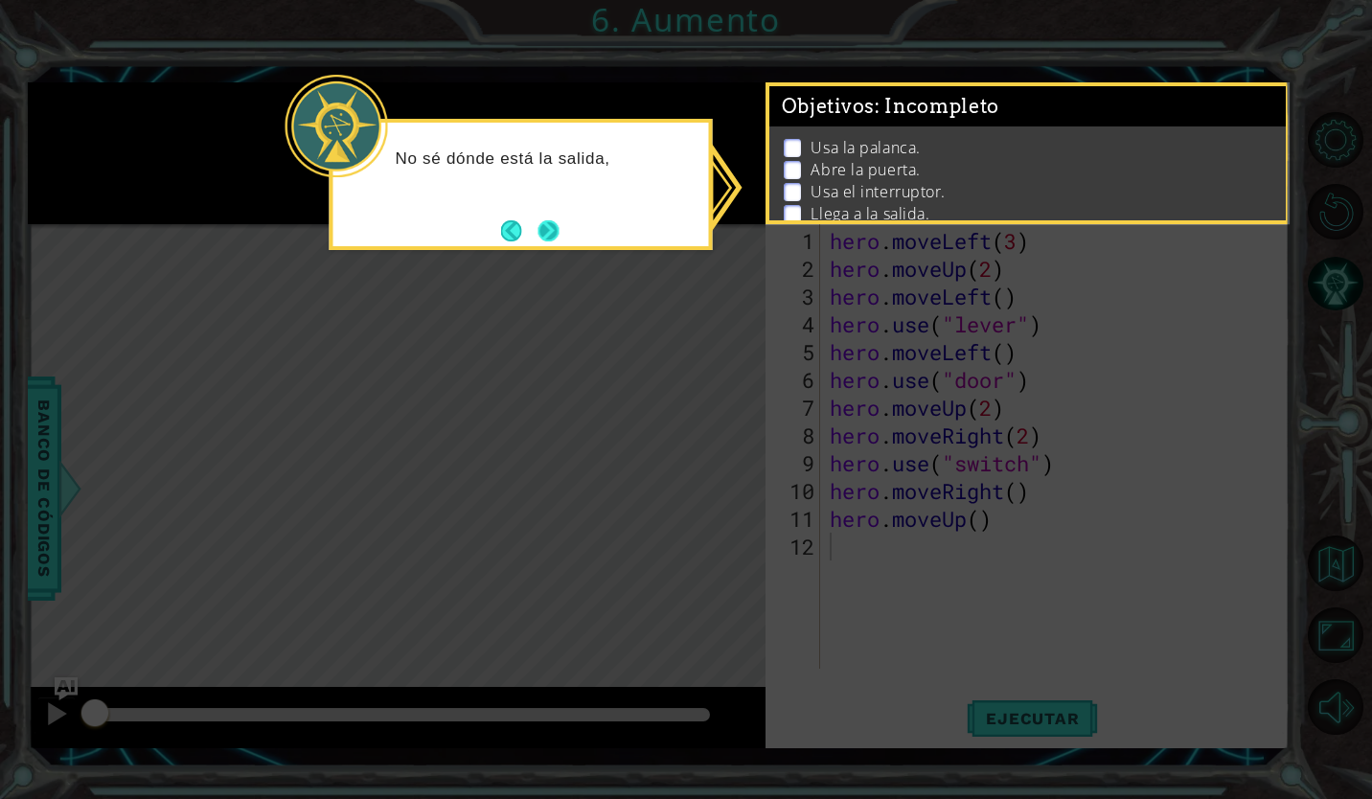
click at [547, 223] on button "Next" at bounding box center [548, 230] width 21 height 21
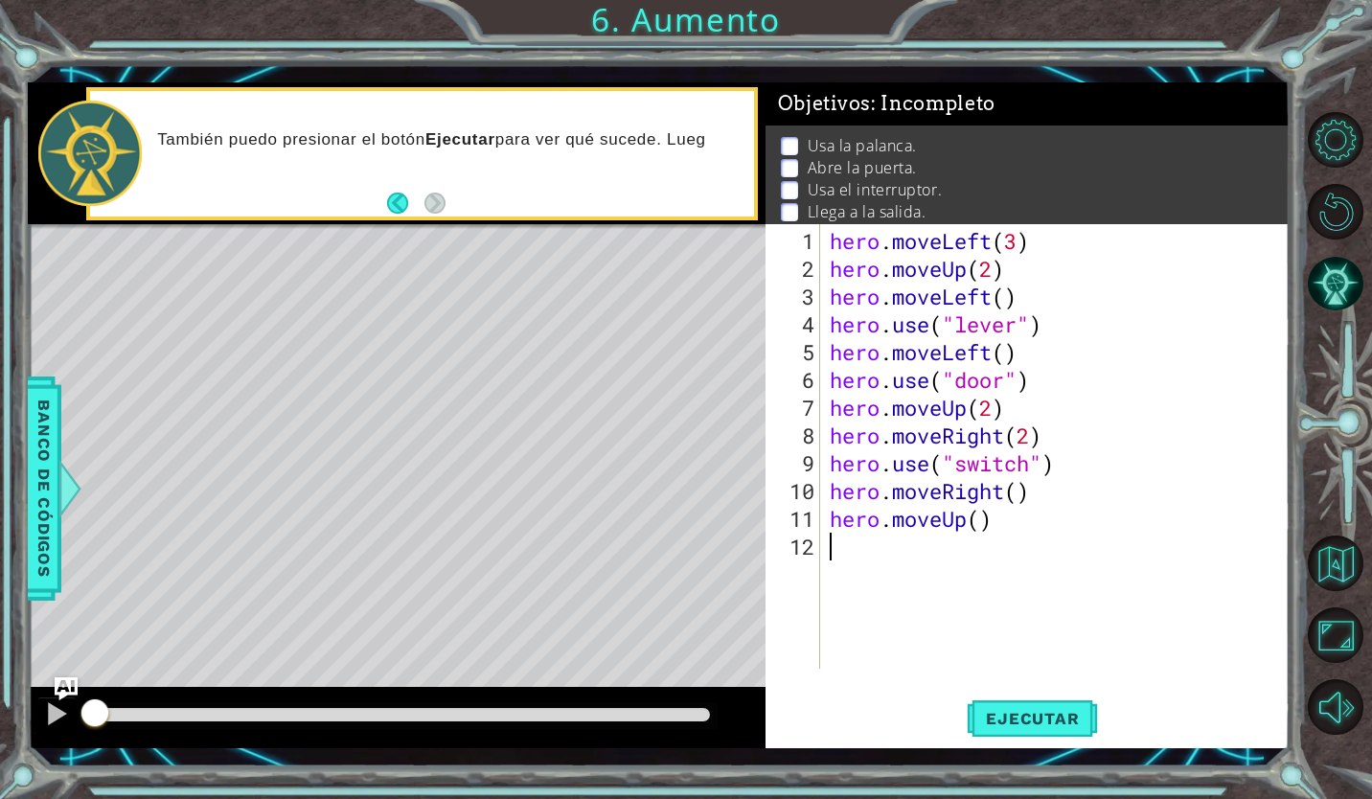
drag, startPoint x: 982, startPoint y: 720, endPoint x: 934, endPoint y: 702, distance: 52.2
click at [934, 702] on div "Ejecutar" at bounding box center [1033, 719] width 524 height 53
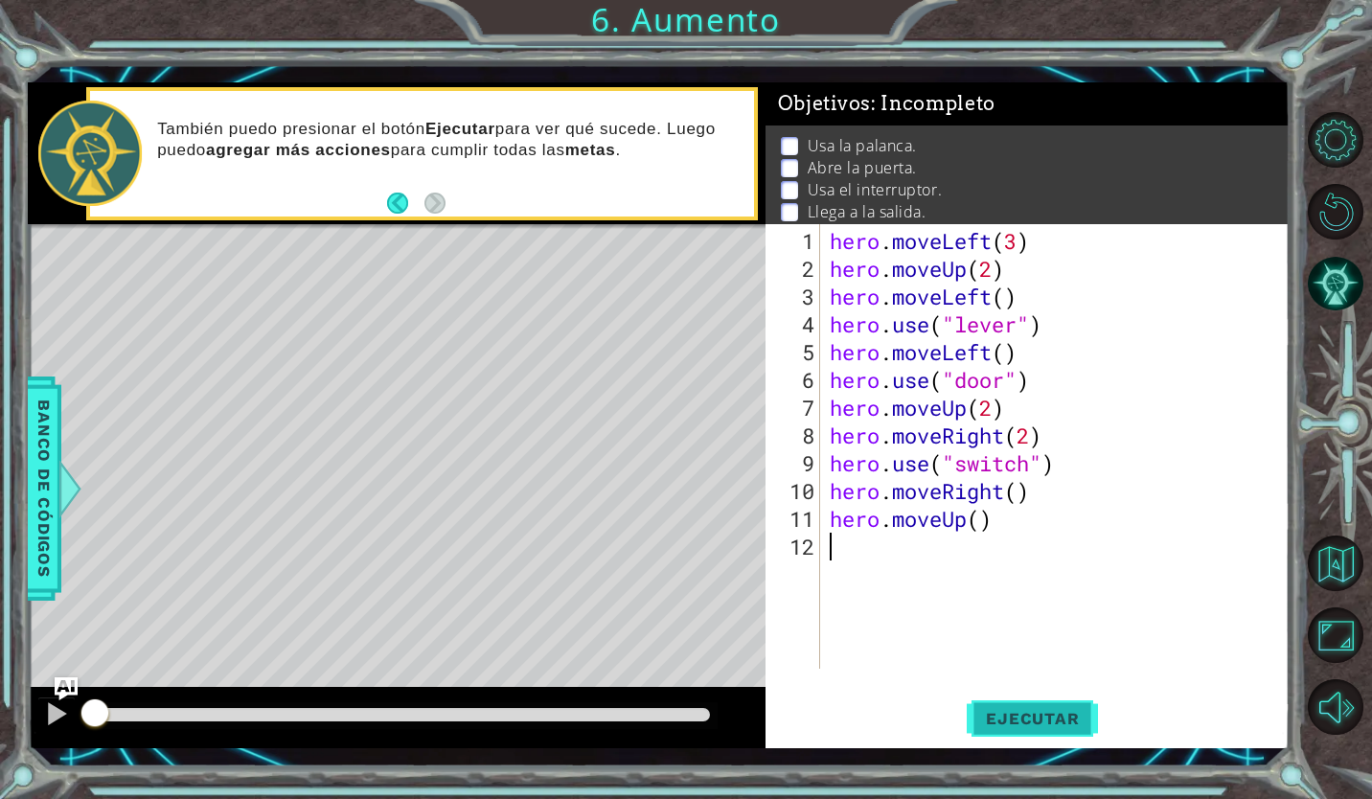
click at [1058, 702] on button "Ejecutar" at bounding box center [1032, 719] width 131 height 53
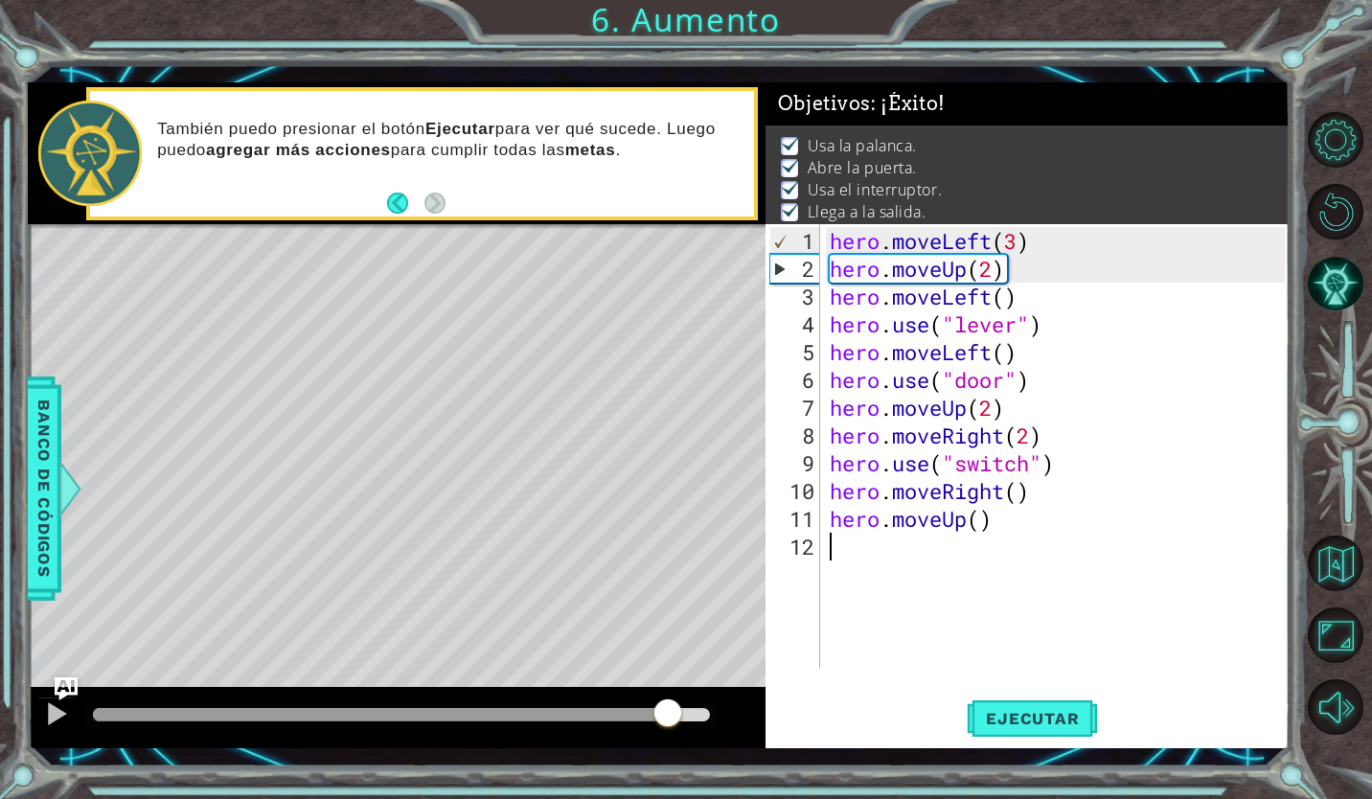
click at [668, 718] on div at bounding box center [401, 714] width 617 height 13
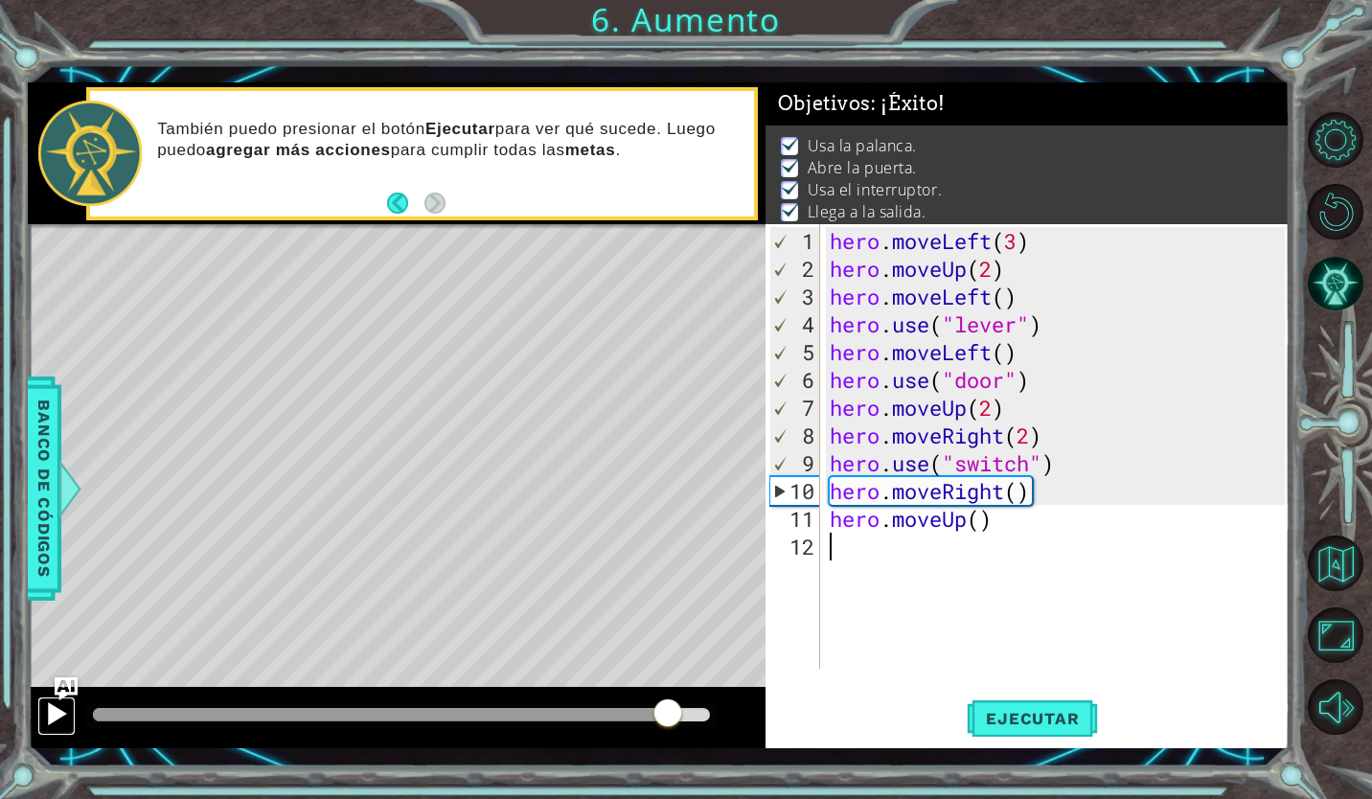
click at [65, 714] on div at bounding box center [56, 714] width 25 height 25
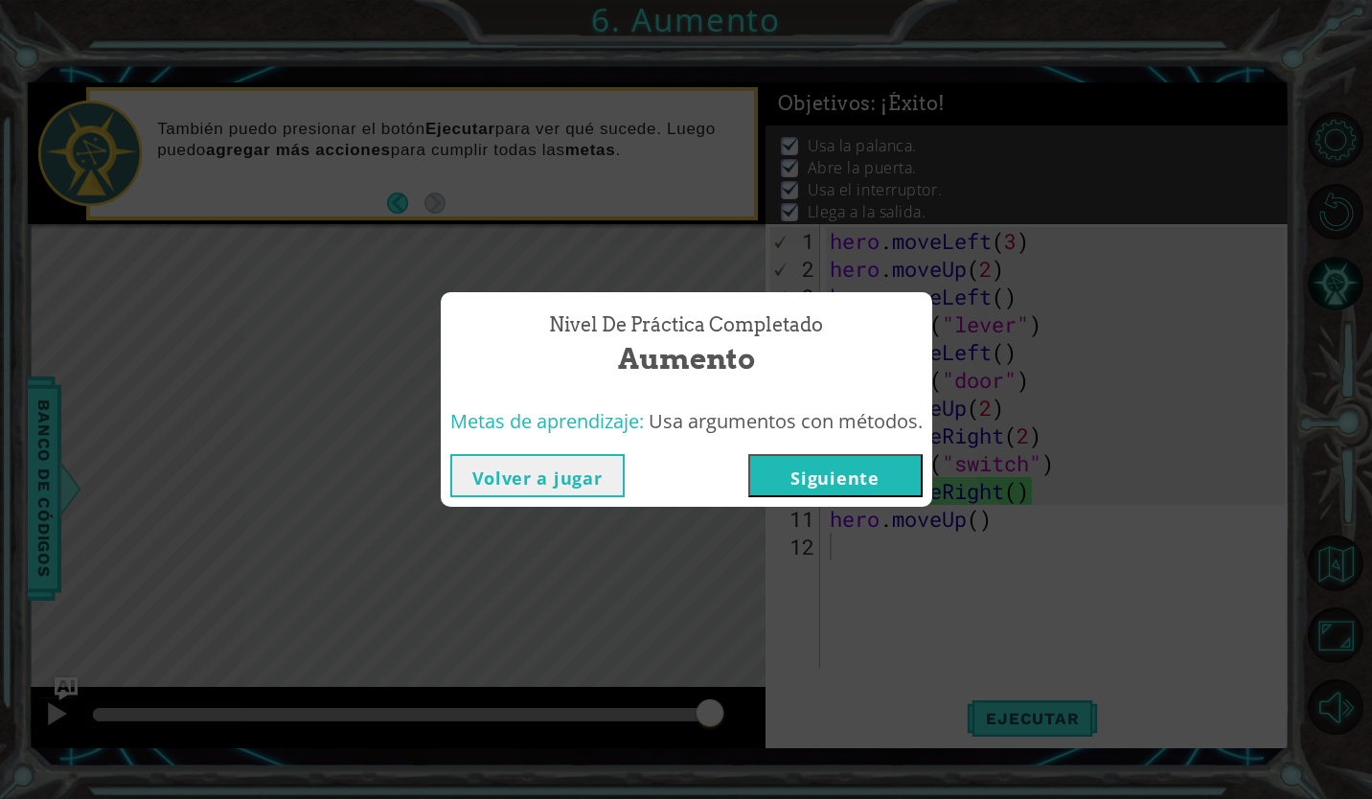
click at [869, 476] on button "Siguiente" at bounding box center [836, 475] width 174 height 43
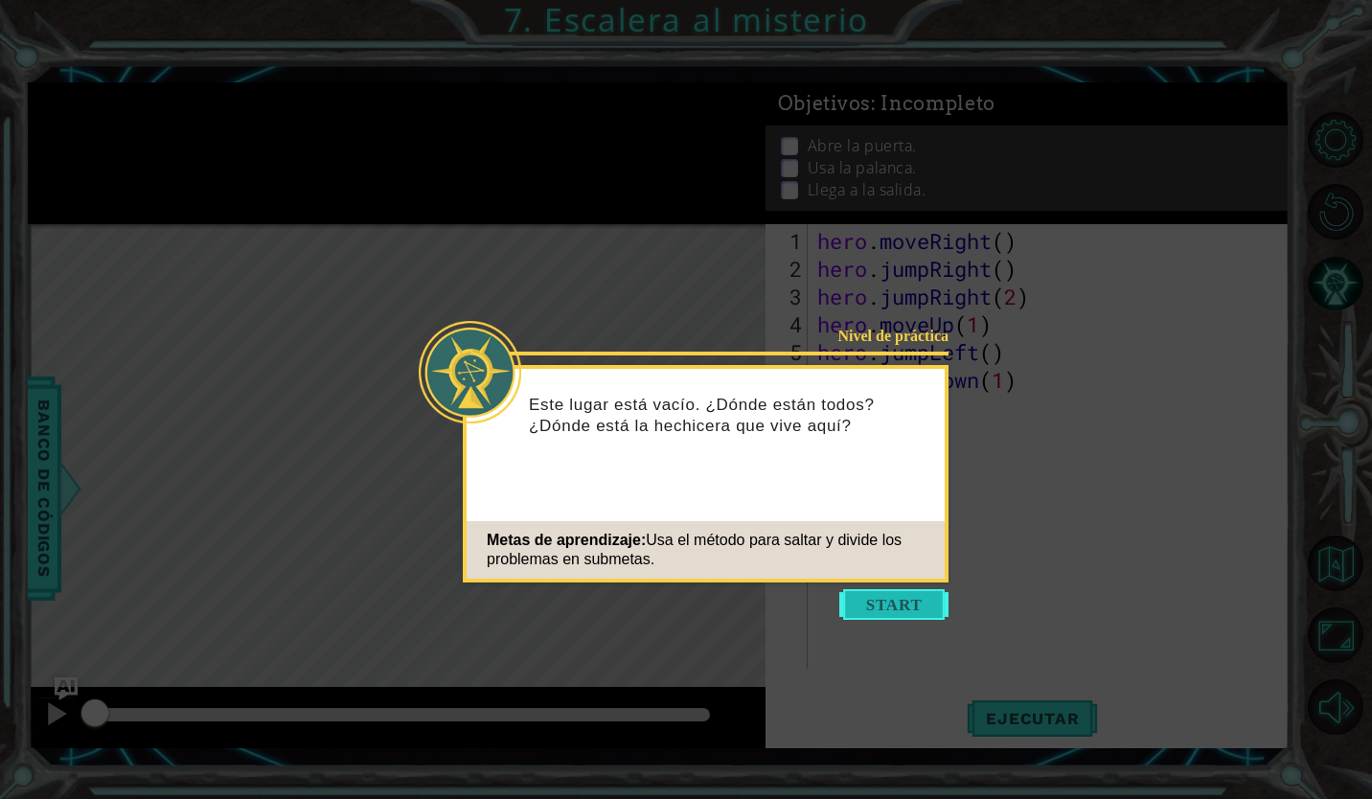
click at [856, 607] on button "Start" at bounding box center [894, 604] width 109 height 31
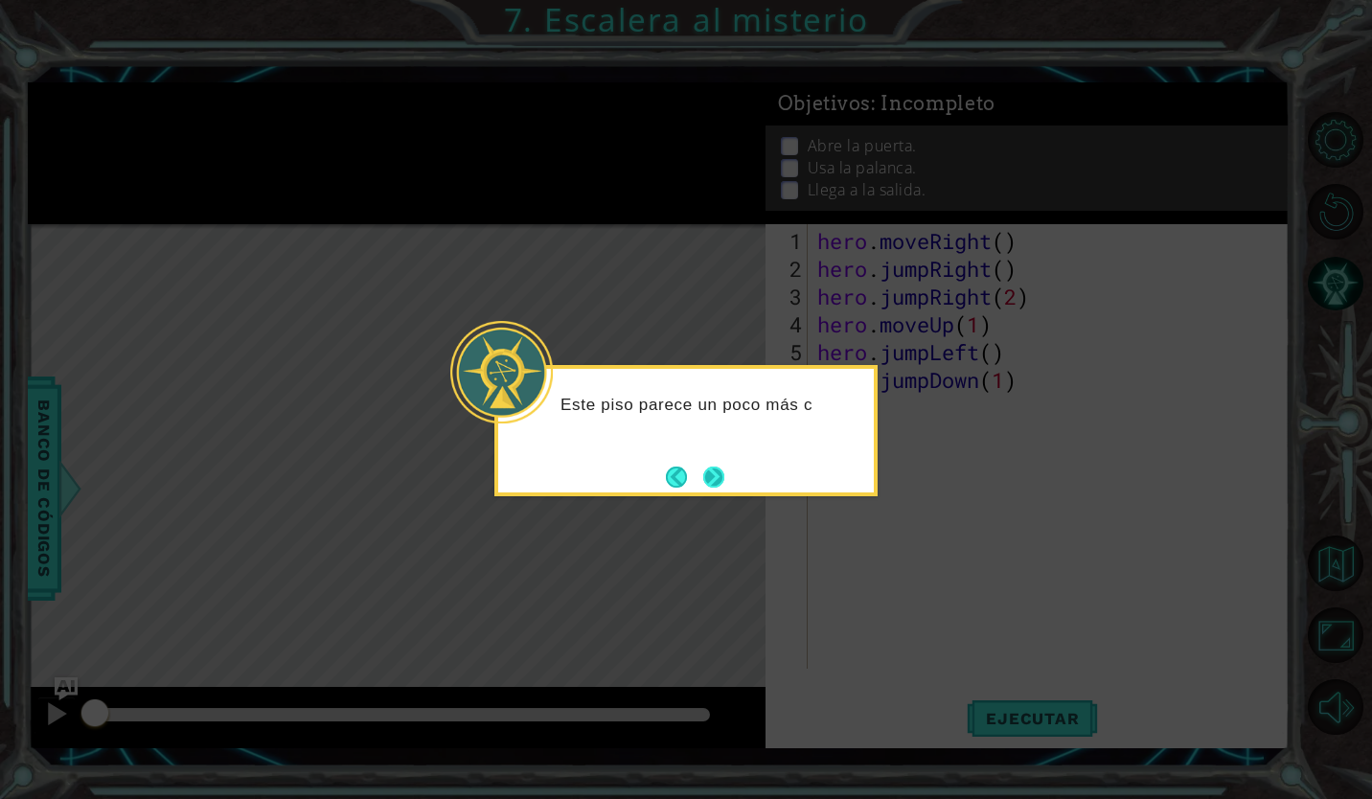
click at [720, 475] on button "Next" at bounding box center [713, 477] width 21 height 21
